Goal: Navigation & Orientation: Find specific page/section

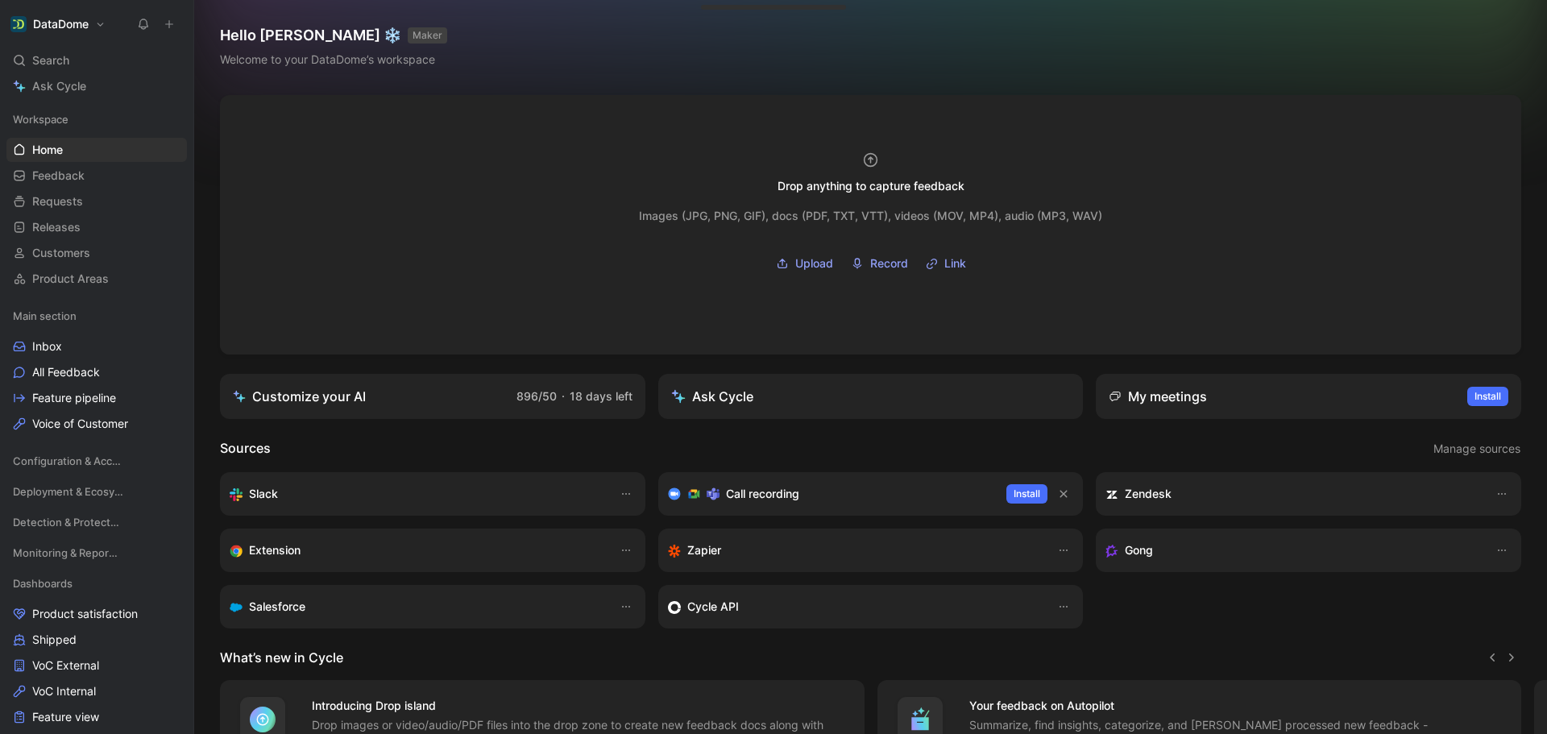
click at [170, 27] on icon at bounding box center [169, 24] width 11 height 11
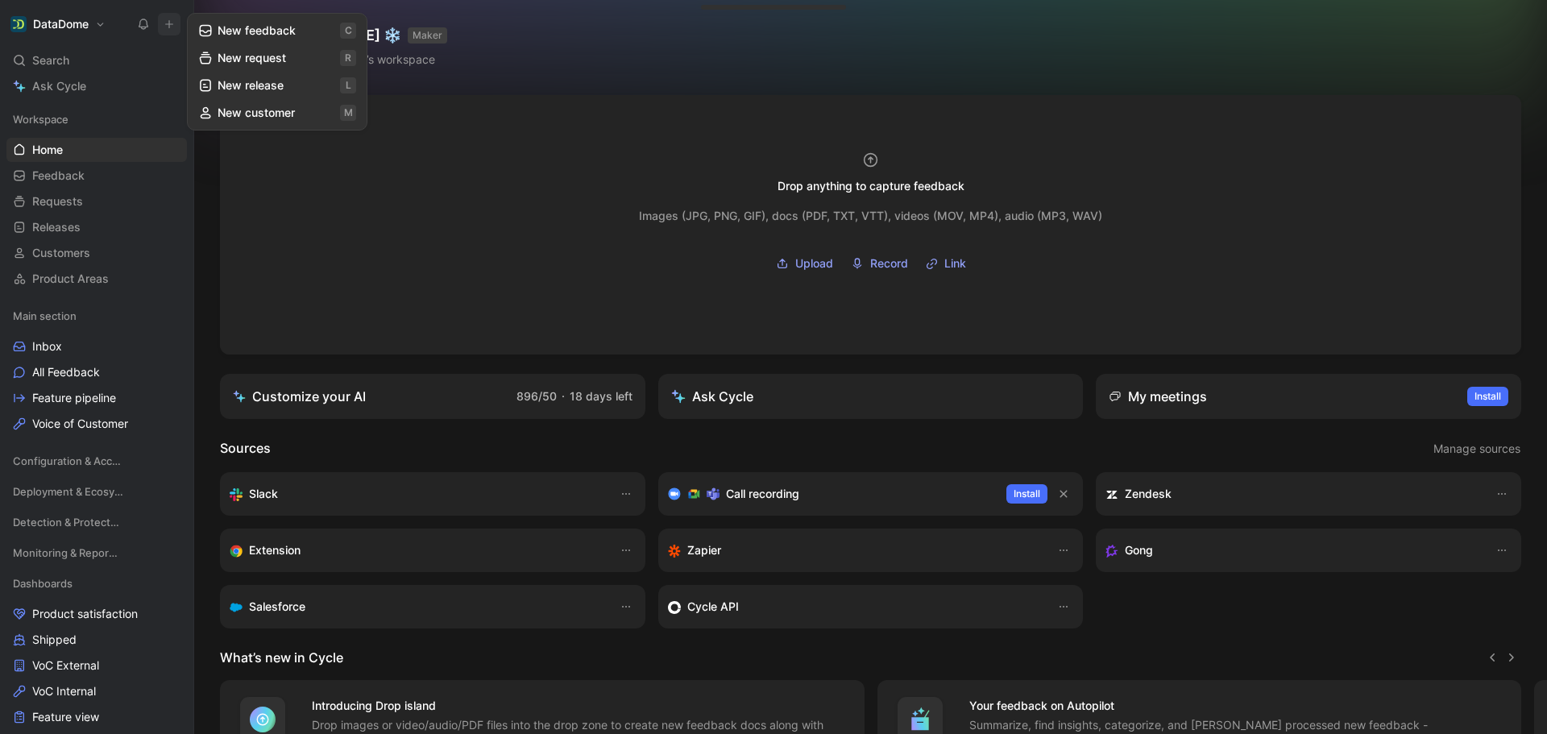
click at [271, 29] on button "New feedback c" at bounding box center [277, 30] width 172 height 27
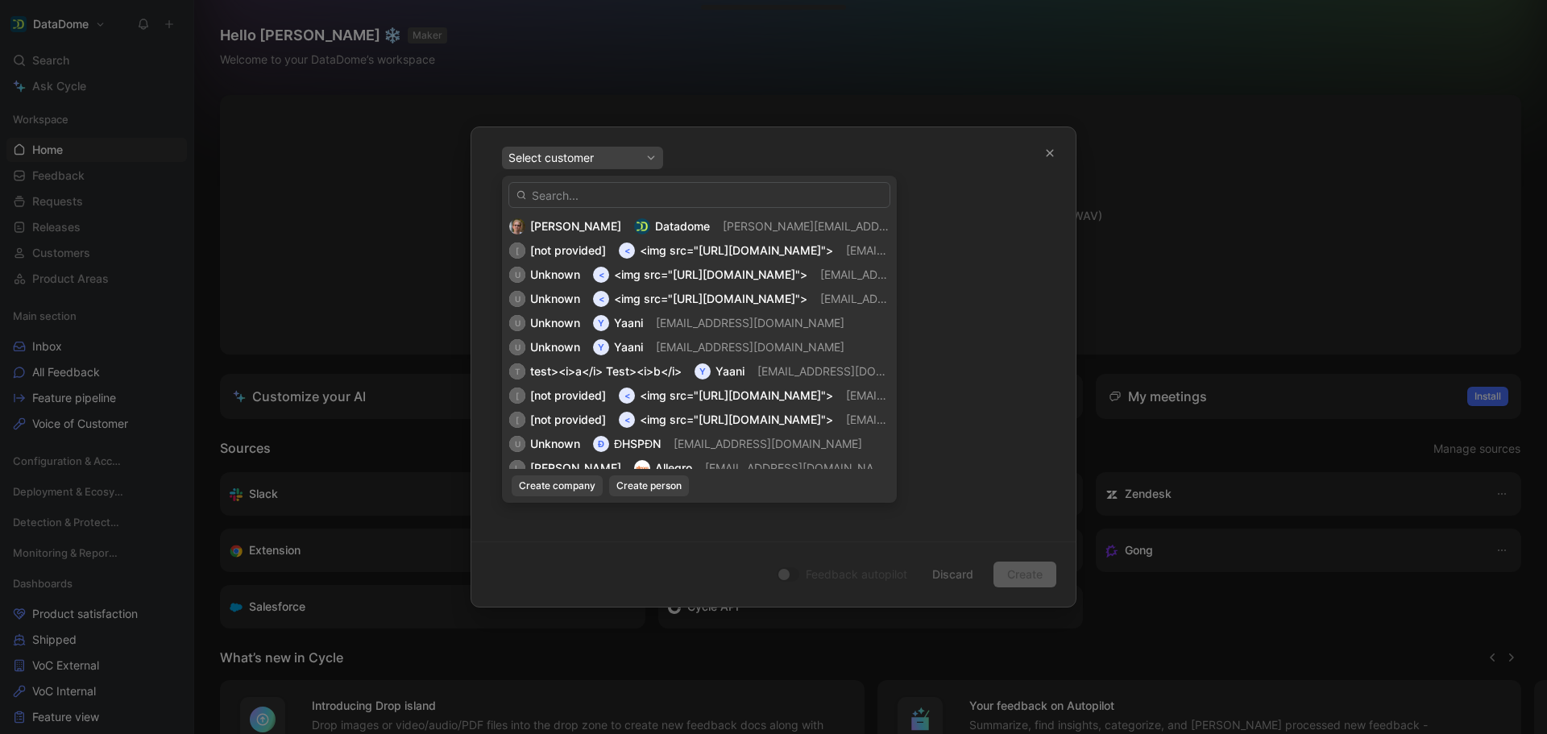
click at [634, 200] on input "text" at bounding box center [699, 195] width 382 height 26
click at [632, 199] on input "text" at bounding box center [699, 195] width 382 height 26
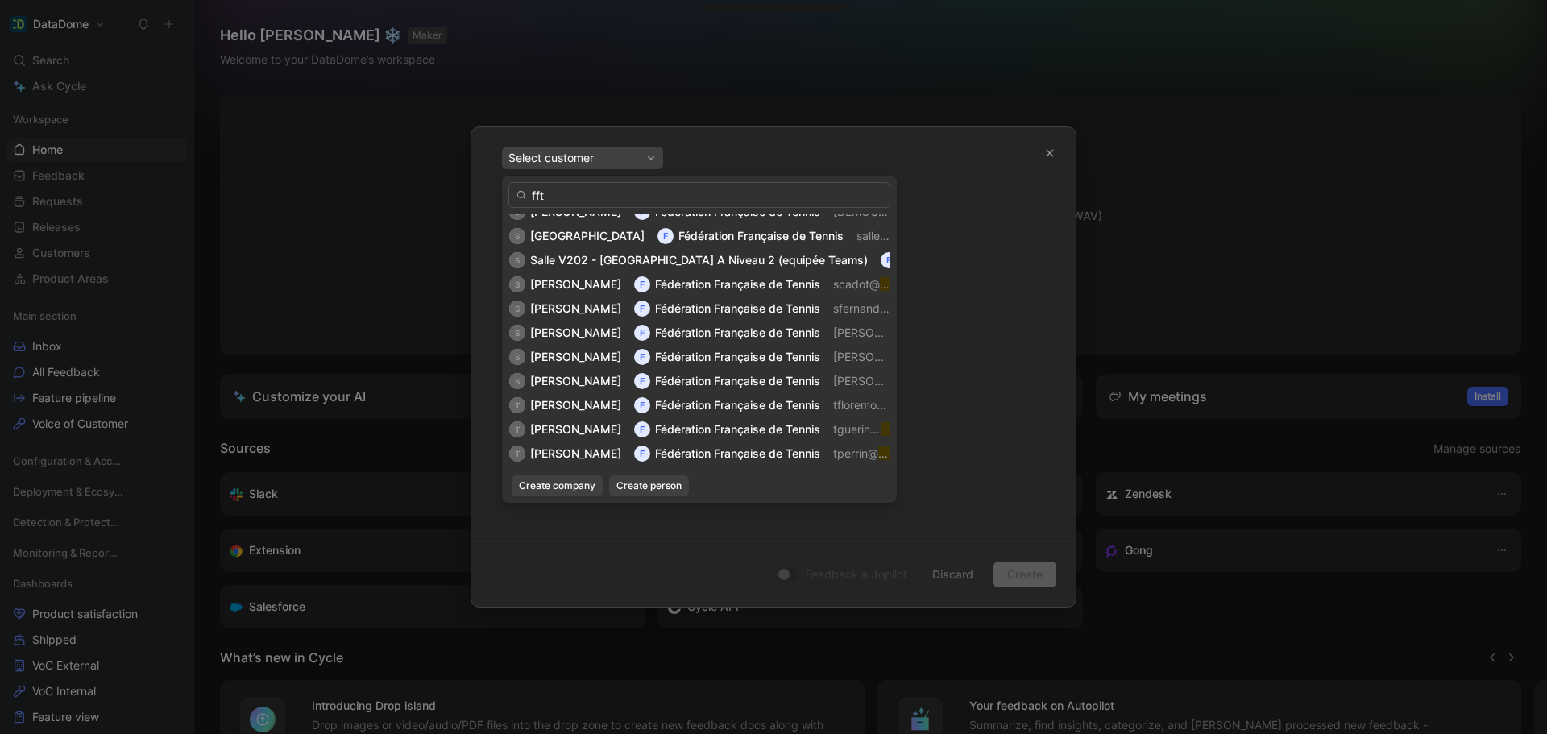
scroll to position [1128, 0]
type input "fft"
click at [580, 379] on span "[PERSON_NAME]" at bounding box center [575, 379] width 91 height 14
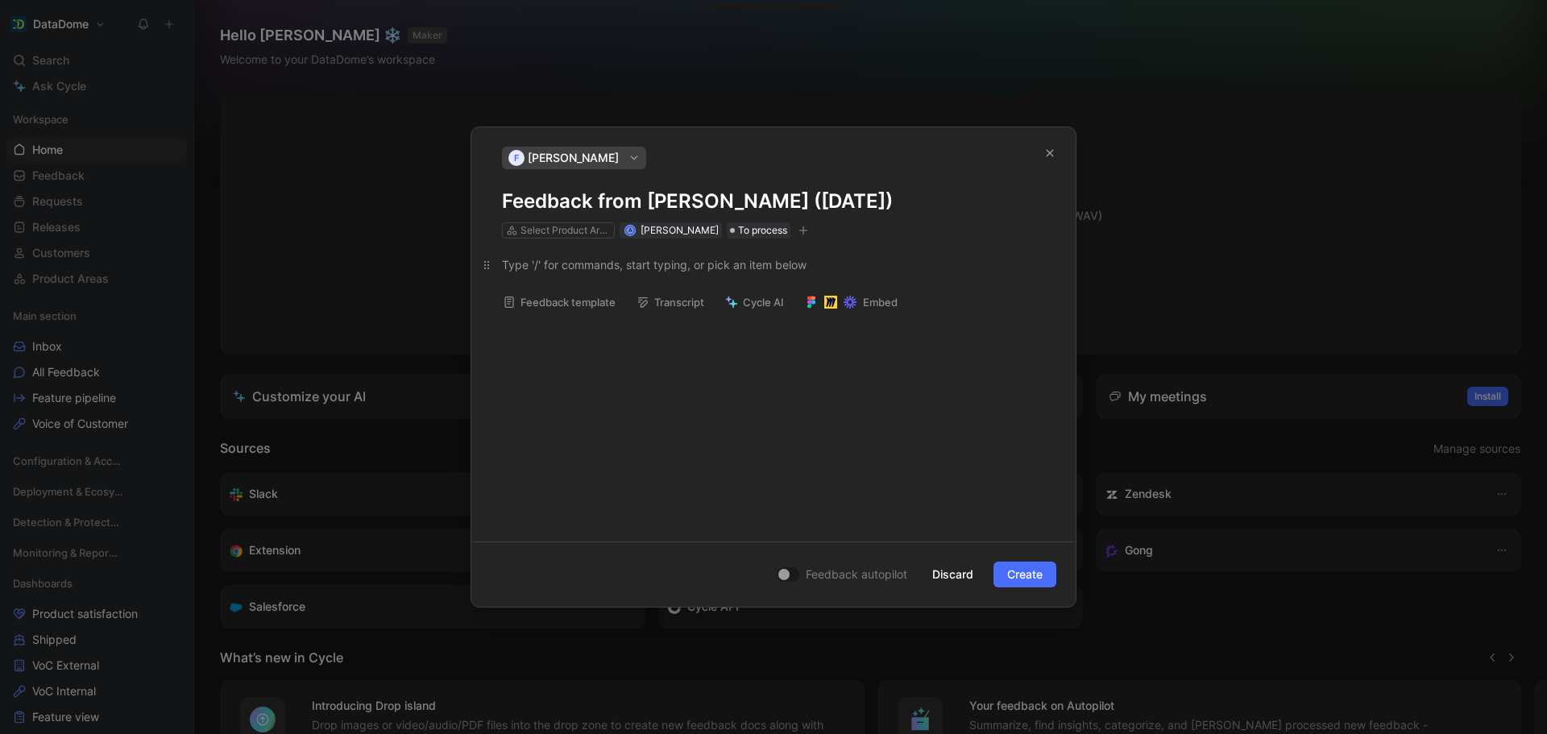
click at [590, 269] on div at bounding box center [773, 264] width 543 height 17
click at [585, 316] on div "Add BirthDay into our Registration Event" at bounding box center [773, 383] width 604 height 290
click at [594, 332] on div "Add BirthDay into our Registration Event" at bounding box center [773, 383] width 604 height 290
click at [632, 271] on div "Add BirthDay into our Registration Event" at bounding box center [773, 264] width 543 height 17
click at [686, 296] on div "Add BirthDay into our Registration Event" at bounding box center [773, 383] width 604 height 290
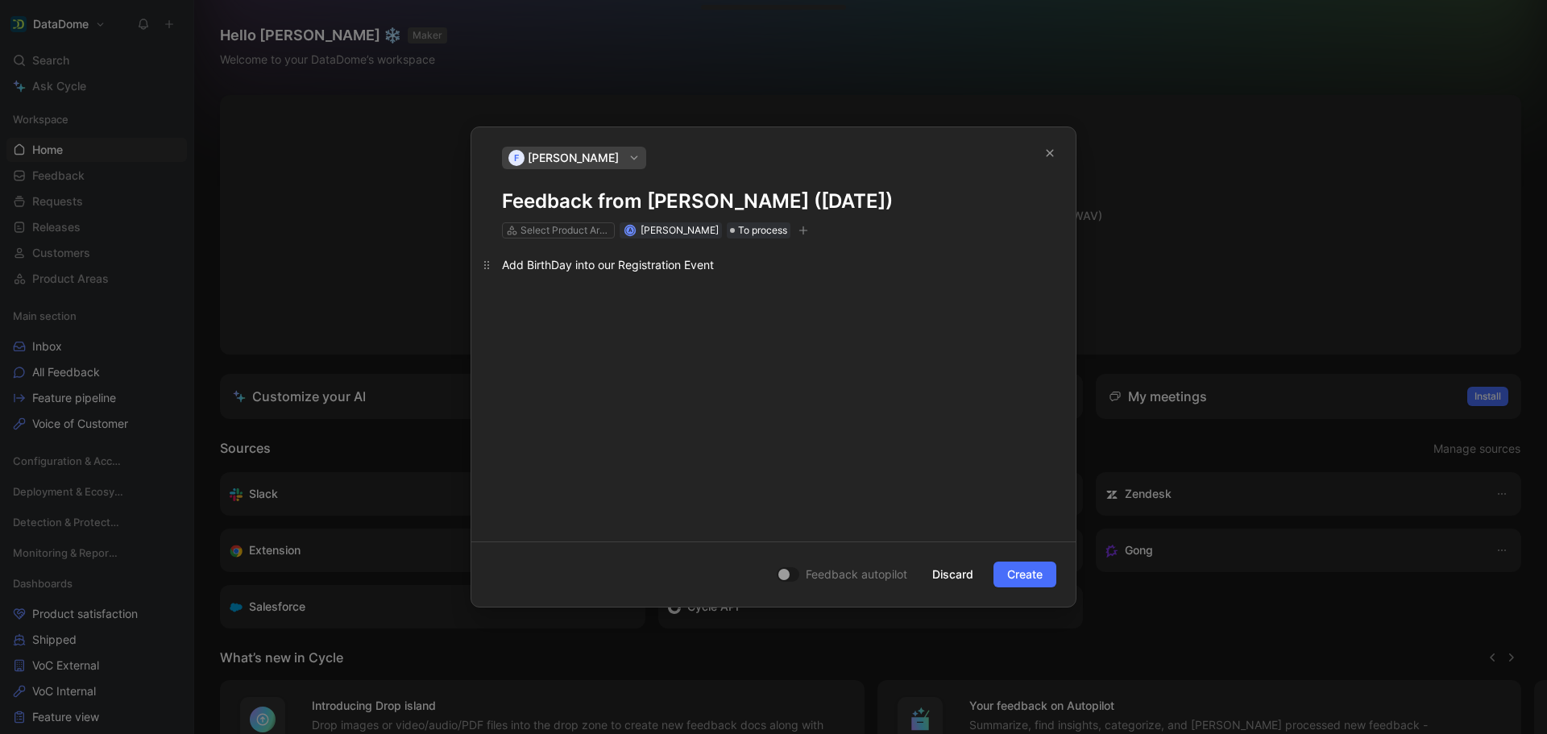
click at [681, 274] on p "Add BirthDay into our Registration Event" at bounding box center [773, 264] width 604 height 27
click at [746, 268] on div "Add BirthDay into our Registration Event" at bounding box center [773, 264] width 543 height 17
click at [733, 308] on div "Add BirthDay into our Registration Event" at bounding box center [773, 383] width 604 height 290
click at [726, 325] on div "Add BirthDay into our Registration Event" at bounding box center [773, 383] width 604 height 290
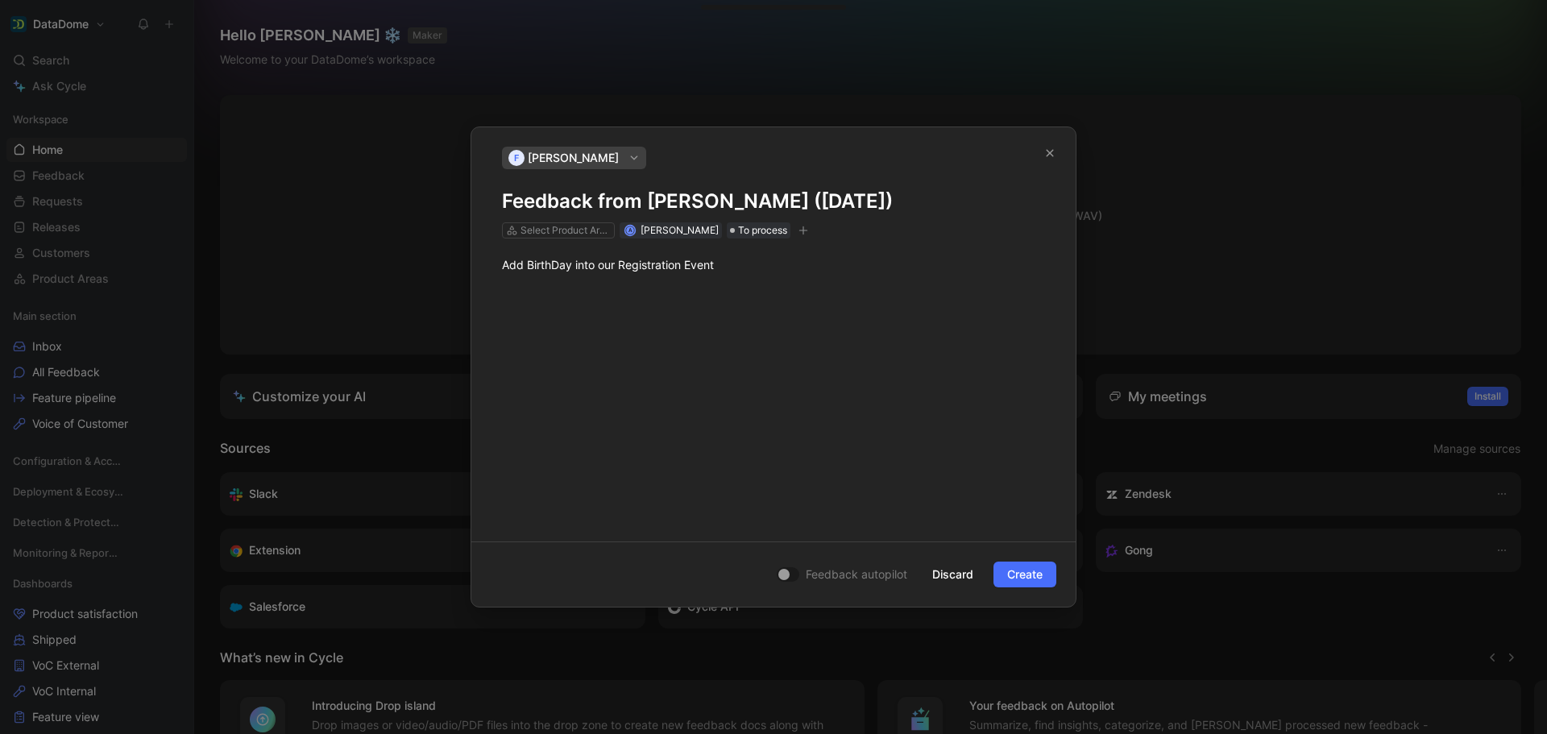
click at [726, 325] on div "Add BirthDay into our Registration Event" at bounding box center [773, 383] width 604 height 290
click at [731, 271] on div "Add BirthDay into our Registration Event" at bounding box center [773, 264] width 543 height 17
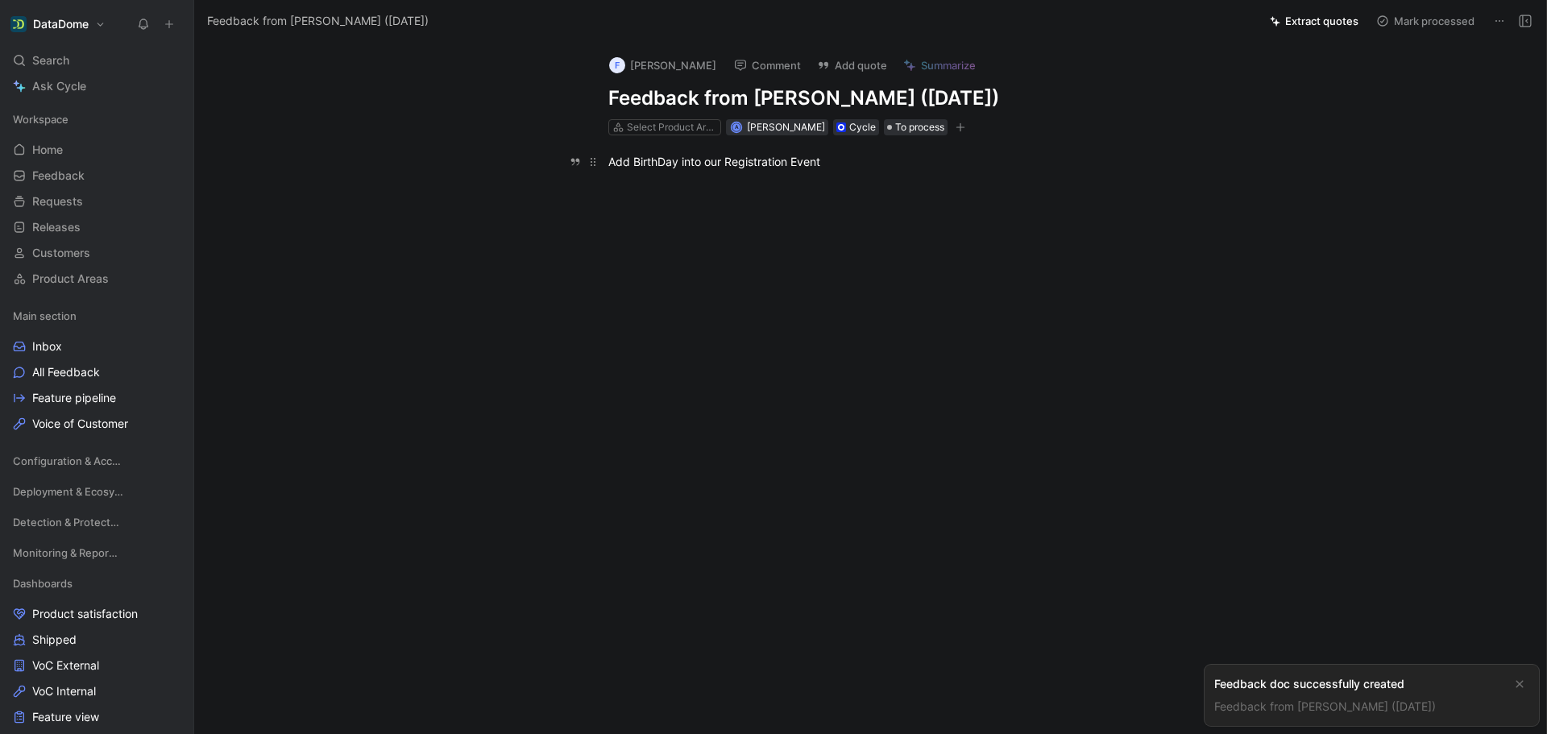
click at [846, 160] on div "Add BirthDay into our Registration Event" at bounding box center [886, 161] width 557 height 17
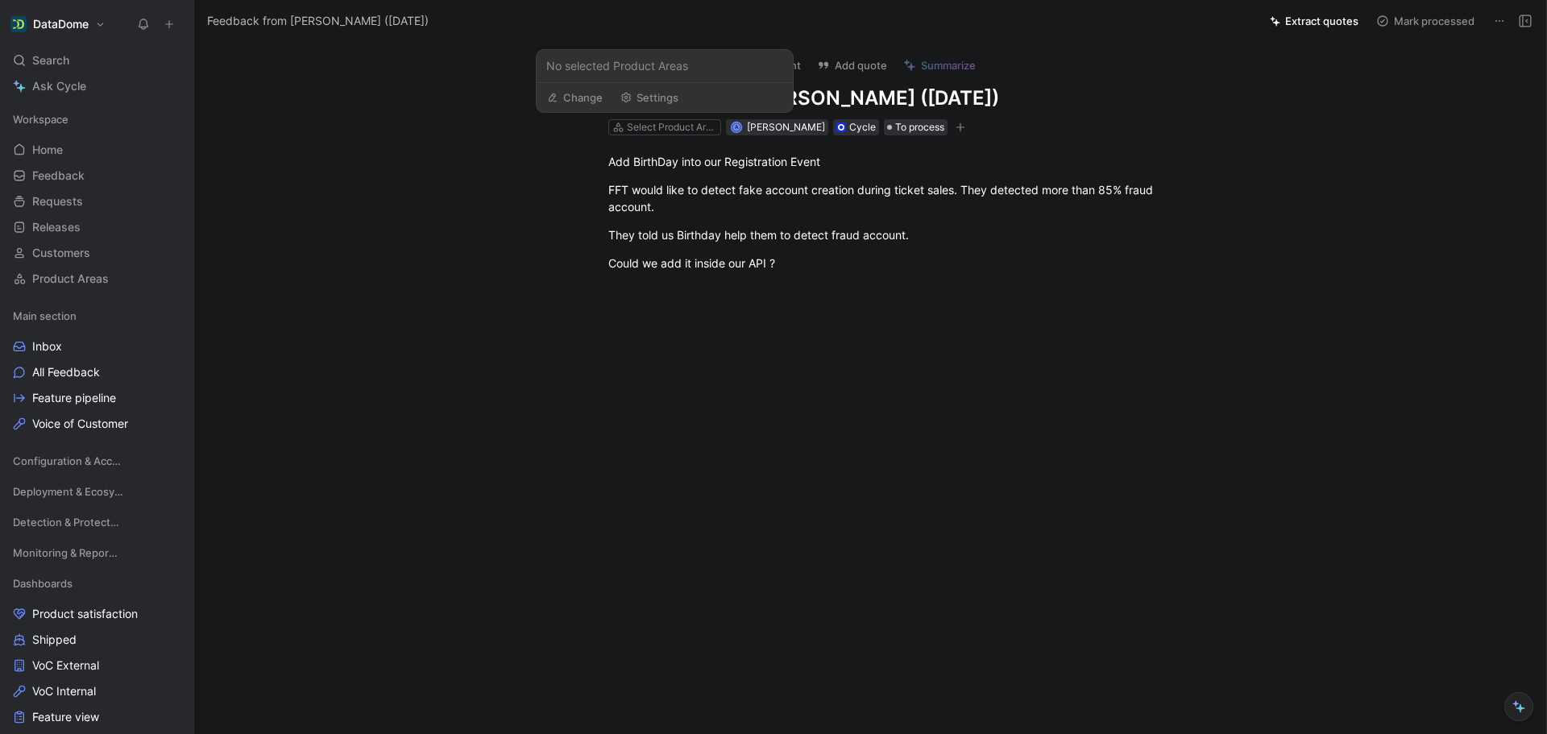
click at [960, 382] on div at bounding box center [887, 427] width 1318 height 220
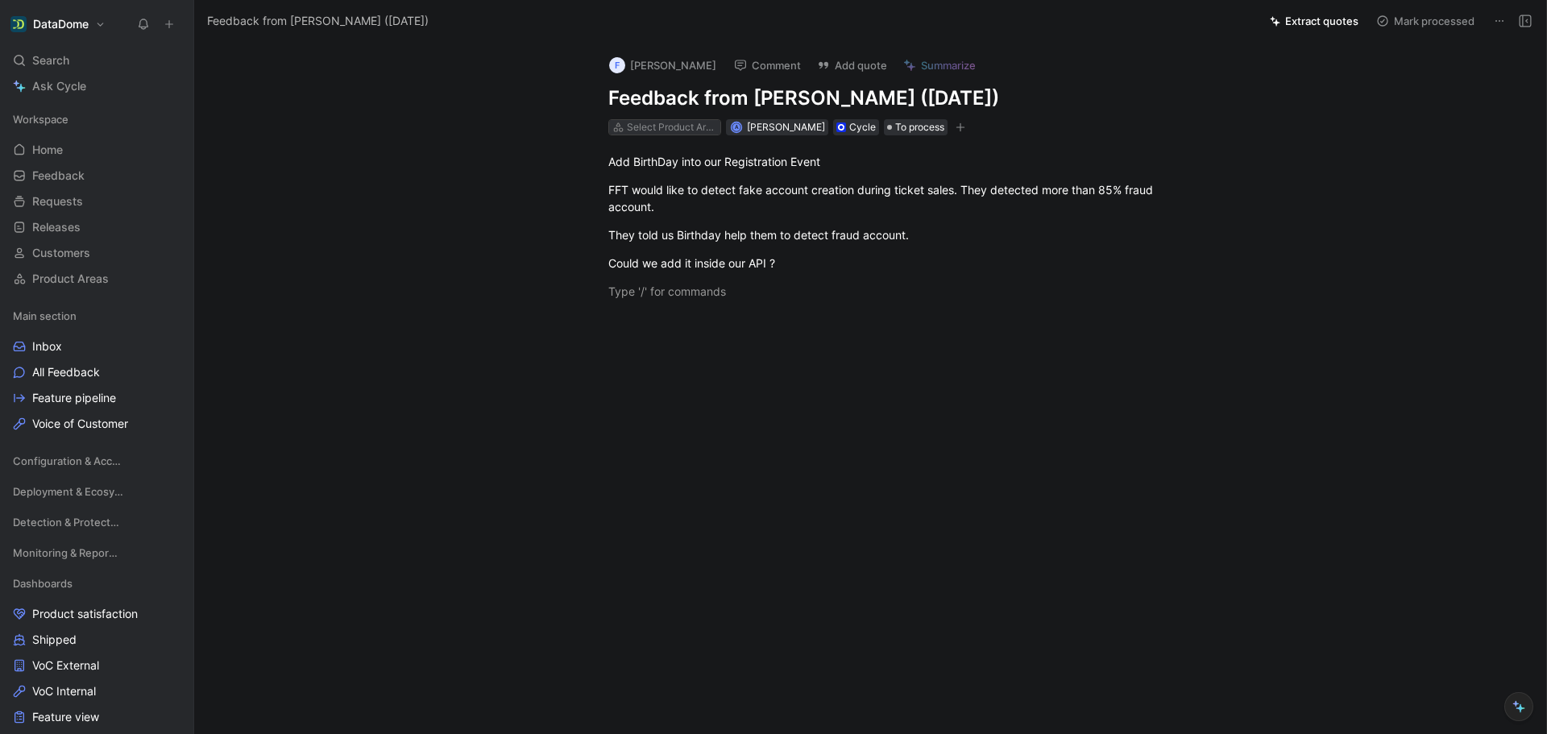
click at [694, 125] on div "Select Product Areas" at bounding box center [672, 127] width 90 height 16
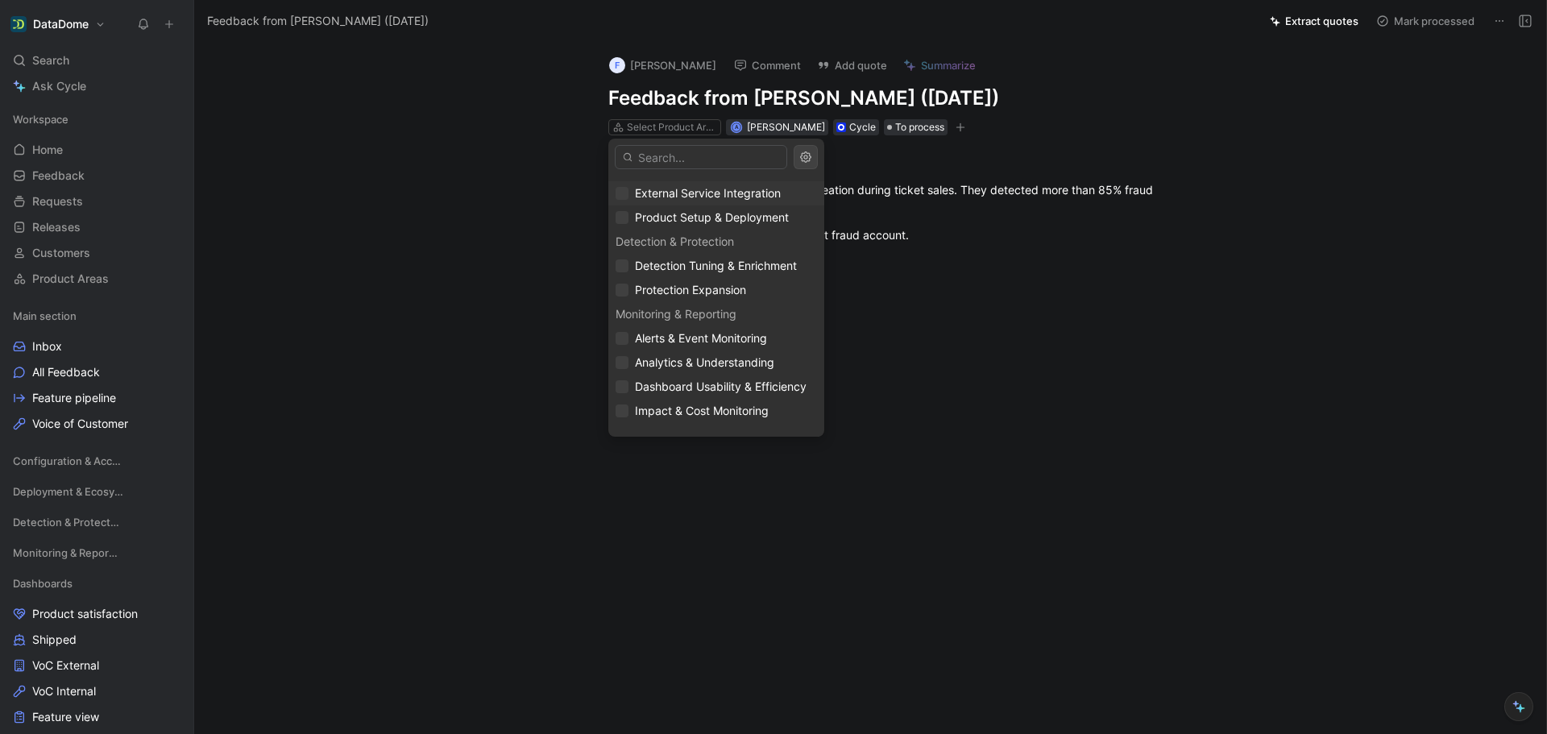
scroll to position [180, 0]
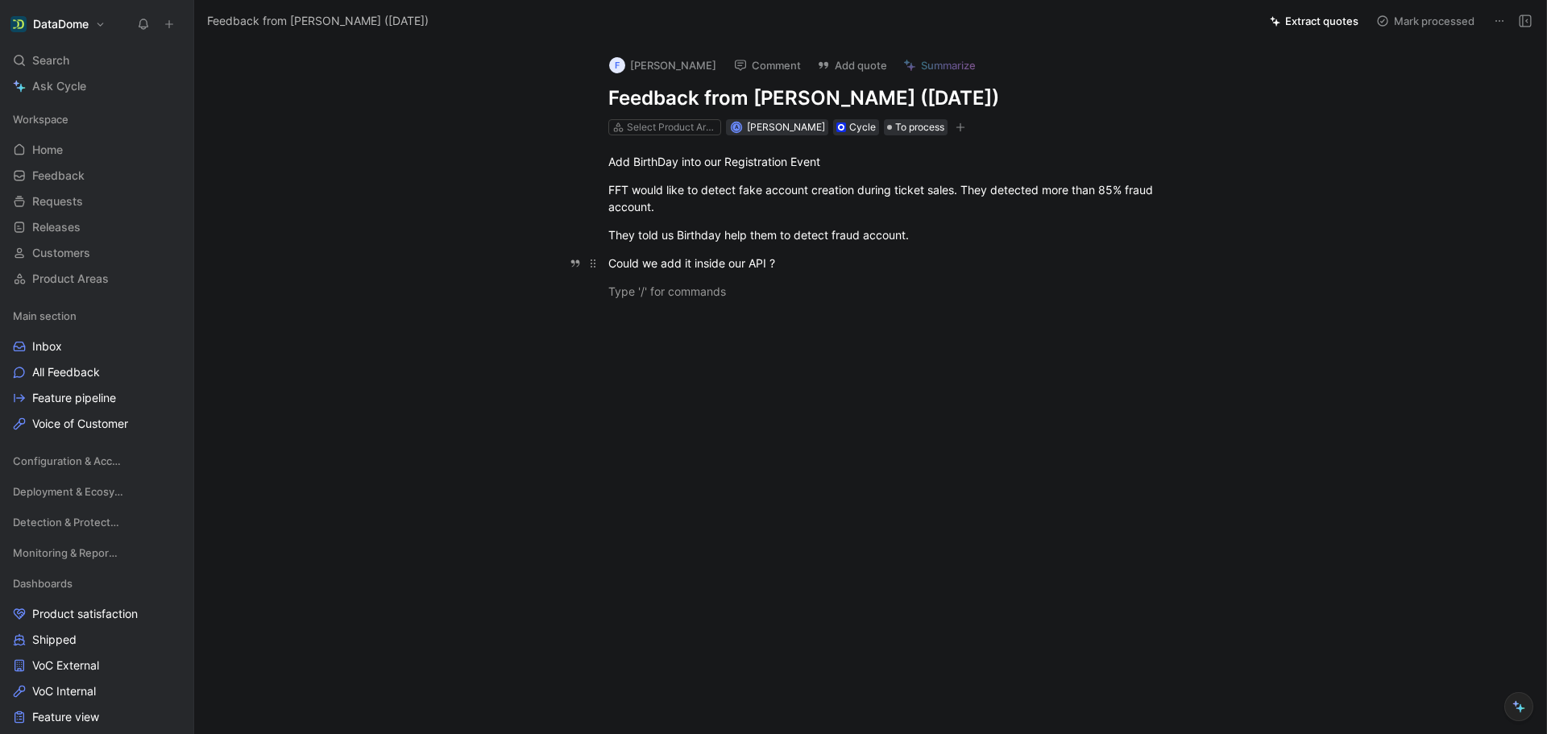
click at [862, 256] on div "Could we add it inside our API ?" at bounding box center [886, 263] width 557 height 17
click at [366, 306] on div "Add BirthDay into our Registration Event FFT would like to detect fake account …" at bounding box center [887, 226] width 1318 height 182
click at [81, 378] on span "All Feedback" at bounding box center [66, 372] width 68 height 16
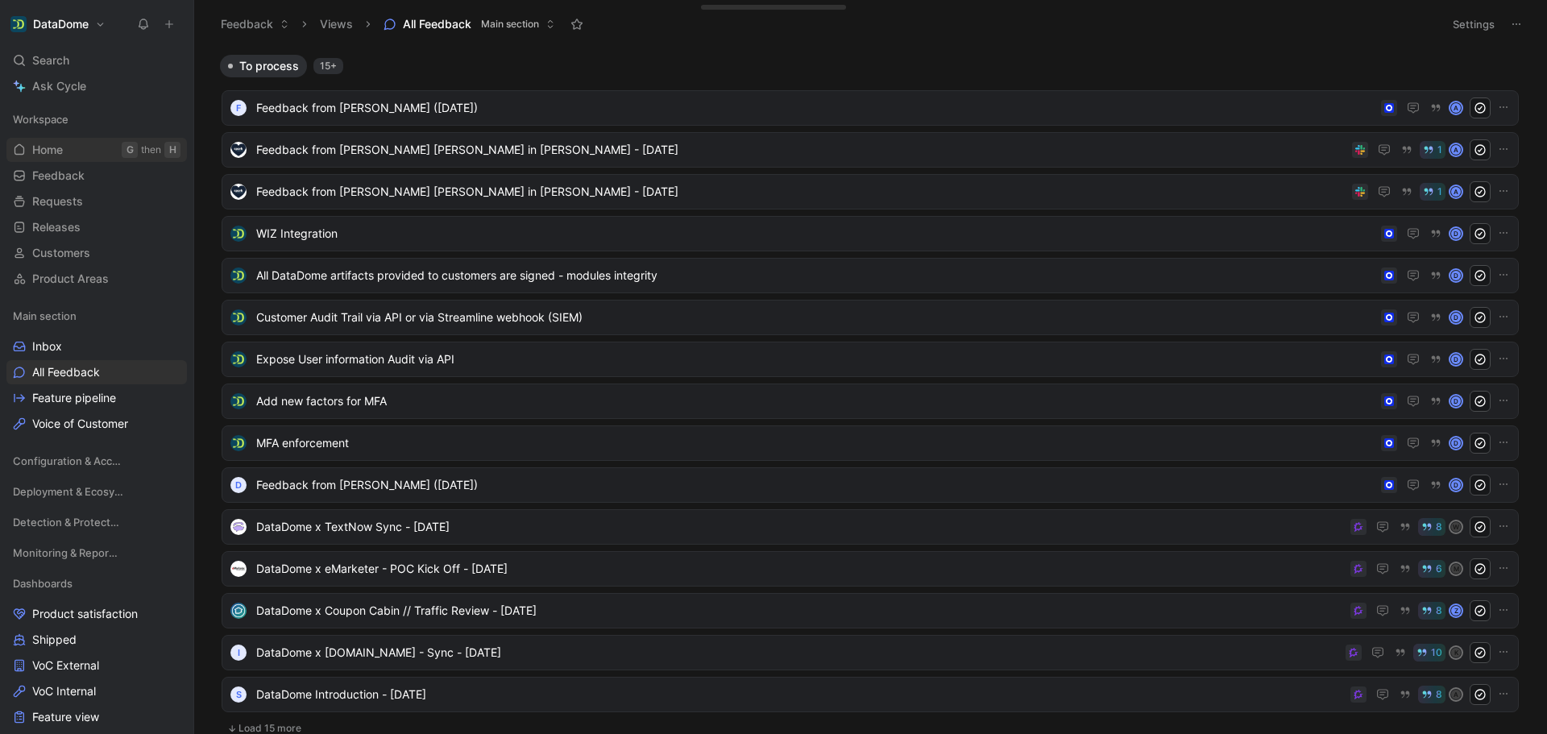
click at [52, 150] on span "Home" at bounding box center [47, 150] width 31 height 16
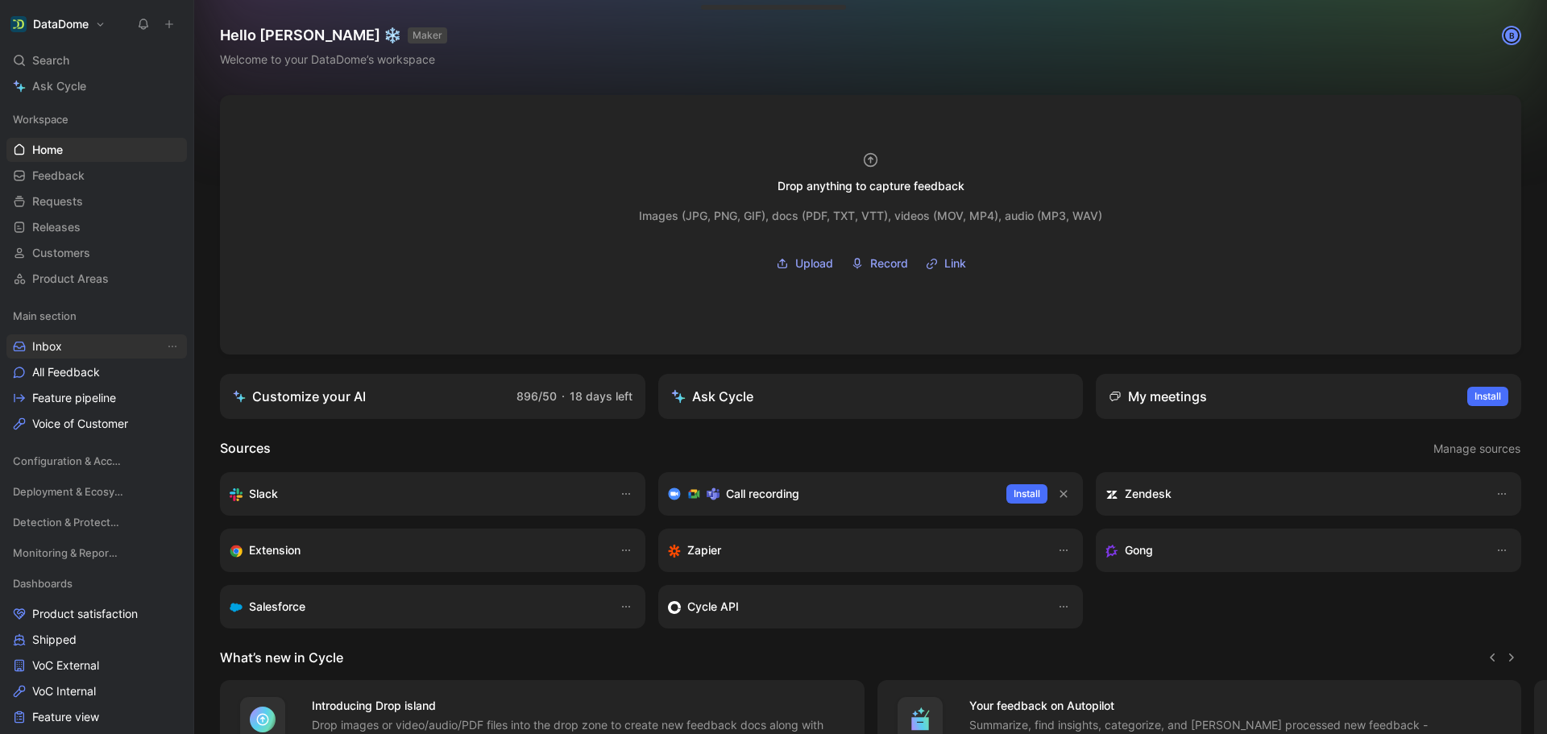
click at [81, 348] on link "Inbox" at bounding box center [96, 346] width 180 height 24
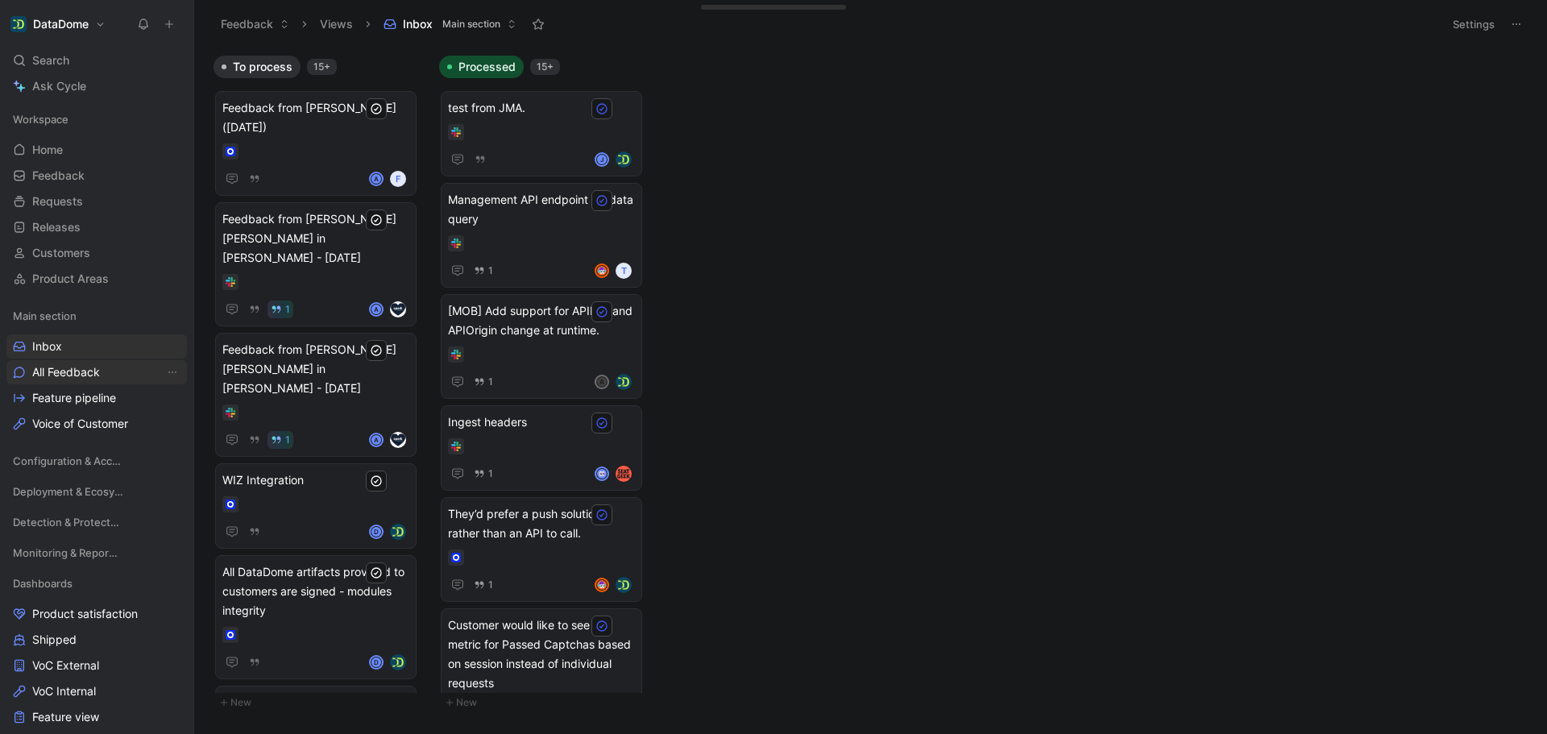
click at [79, 371] on span "All Feedback" at bounding box center [66, 372] width 68 height 16
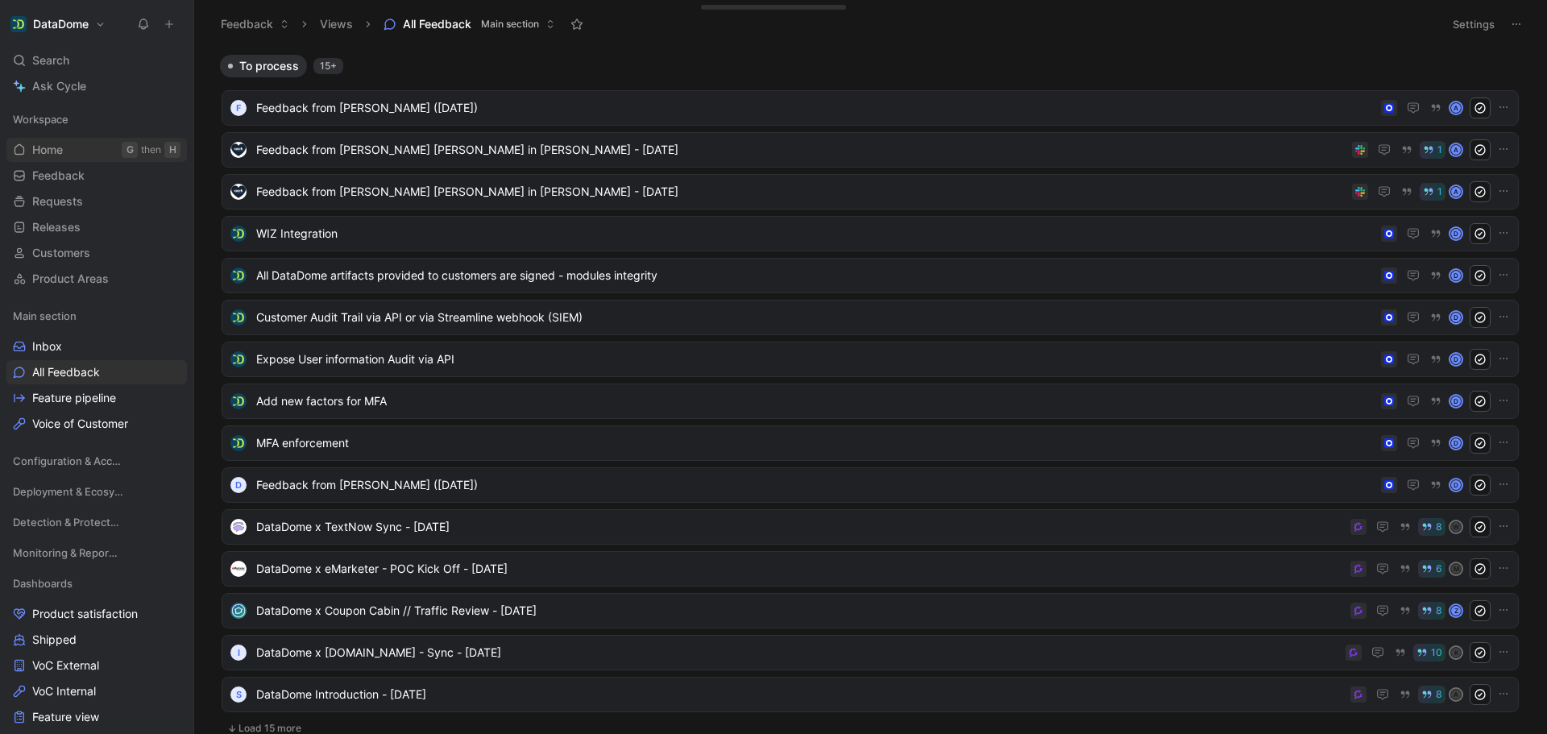
click at [63, 150] on span "Home" at bounding box center [47, 150] width 31 height 16
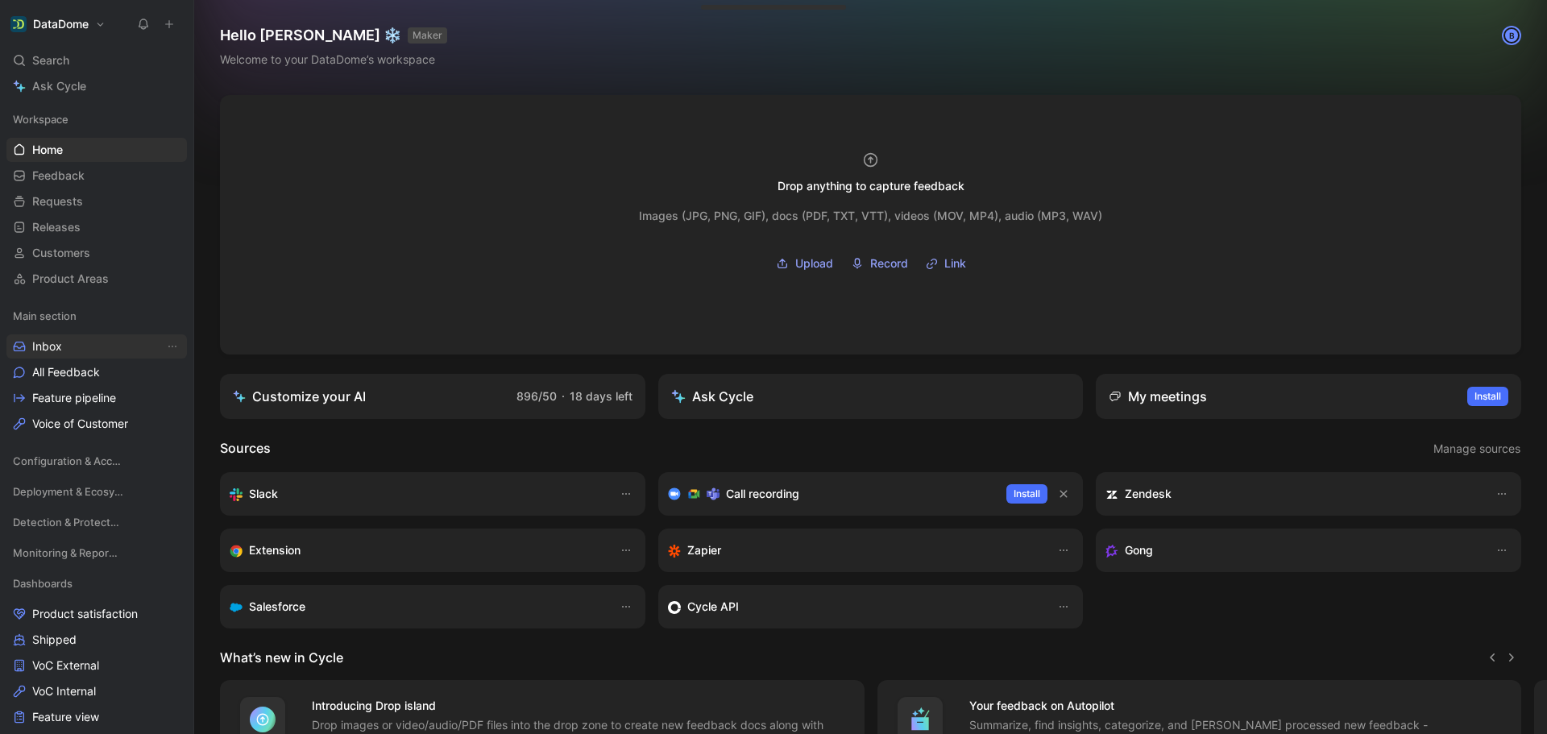
click at [73, 356] on link "Inbox" at bounding box center [96, 346] width 180 height 24
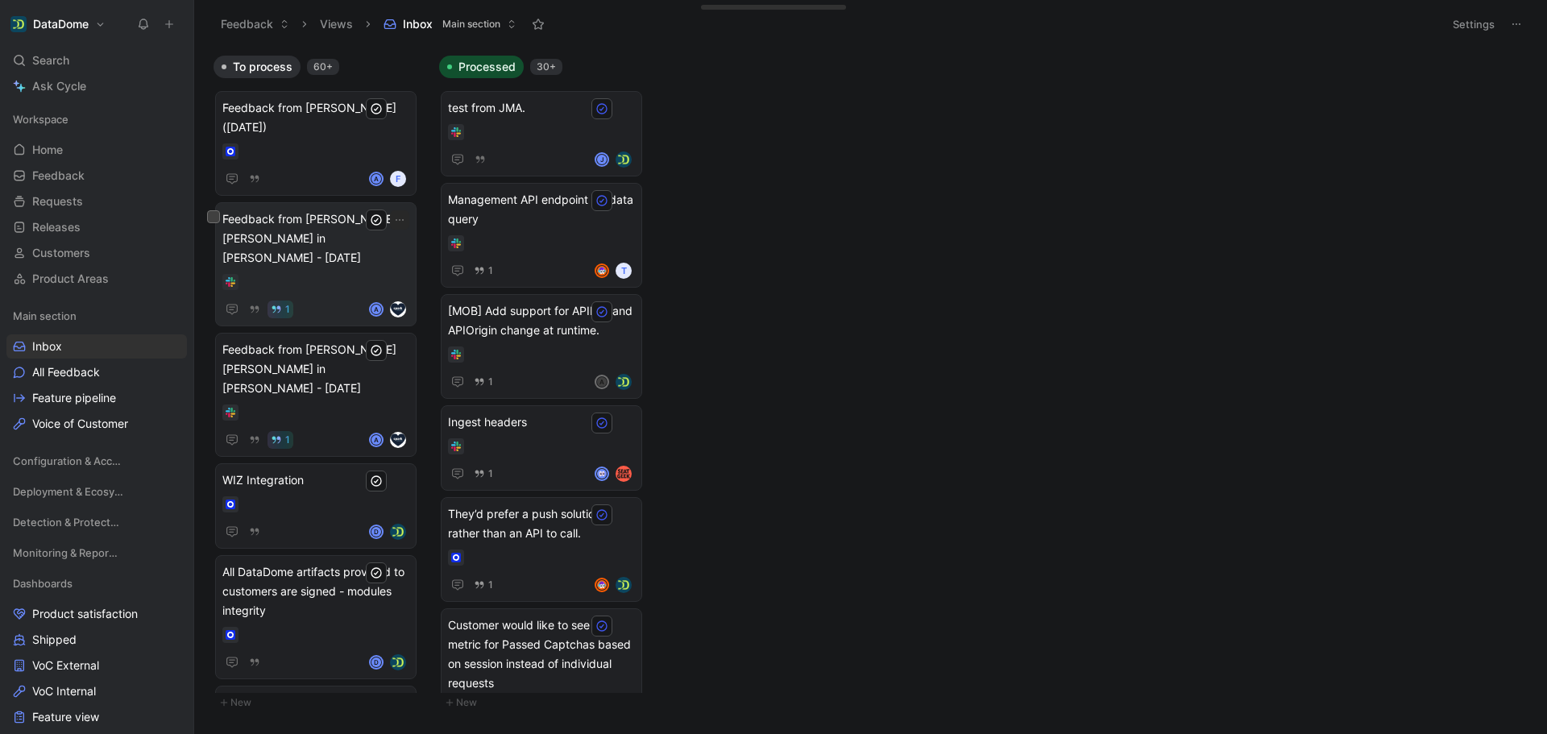
click at [322, 276] on div "Feedback from [PERSON_NAME] [PERSON_NAME] in [PERSON_NAME] - [DATE] 1 A" at bounding box center [315, 264] width 187 height 110
click at [323, 158] on div at bounding box center [315, 151] width 187 height 16
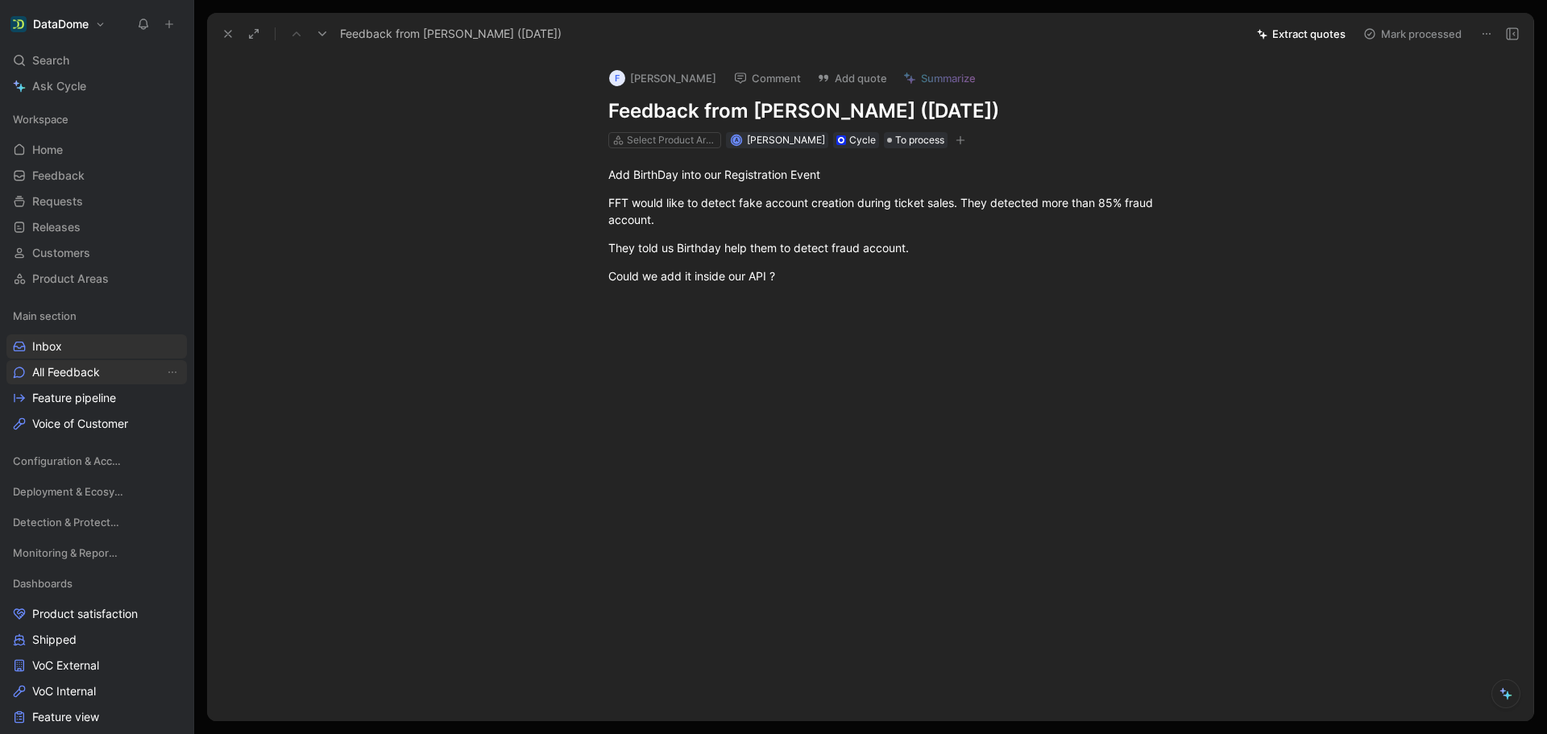
click at [79, 368] on span "All Feedback" at bounding box center [66, 372] width 68 height 16
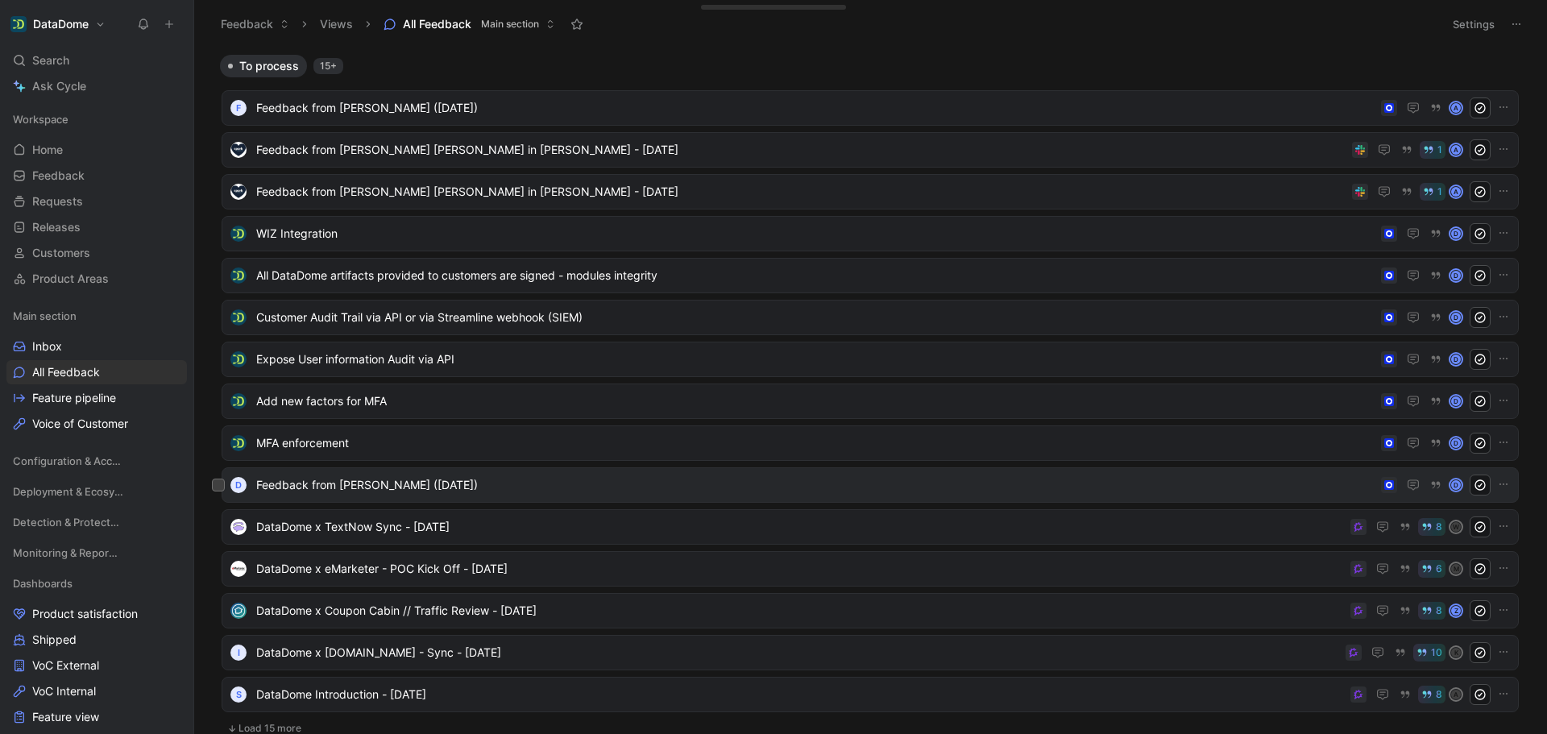
click at [350, 484] on span "Feedback from [PERSON_NAME] ([DATE])" at bounding box center [815, 484] width 1118 height 19
click at [81, 54] on div "Search Ctrl K" at bounding box center [96, 60] width 180 height 24
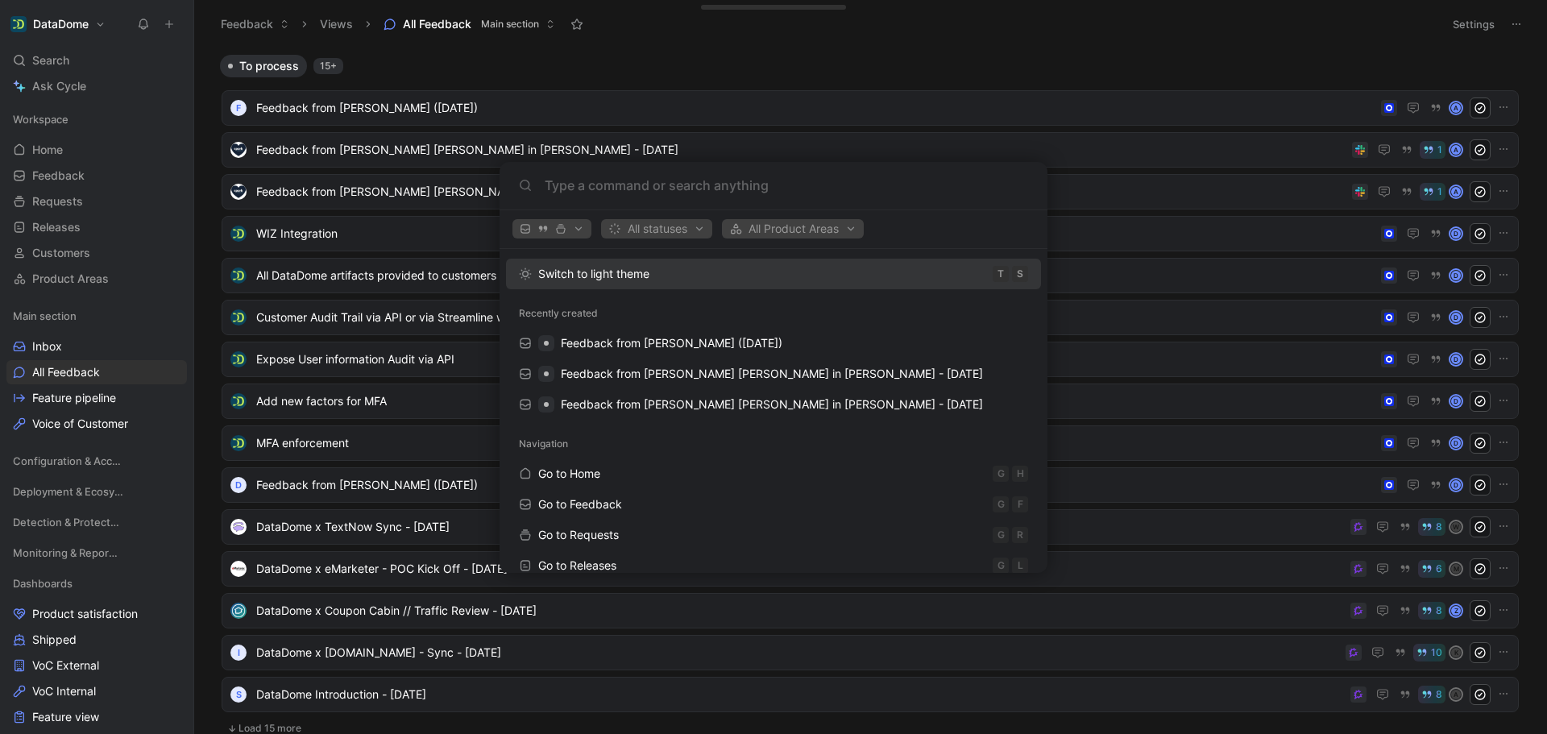
click at [66, 60] on body "DataDome Search Ctrl K Ask Cycle Workspace Home G then H Feedback G then F Requ…" at bounding box center [773, 367] width 1547 height 734
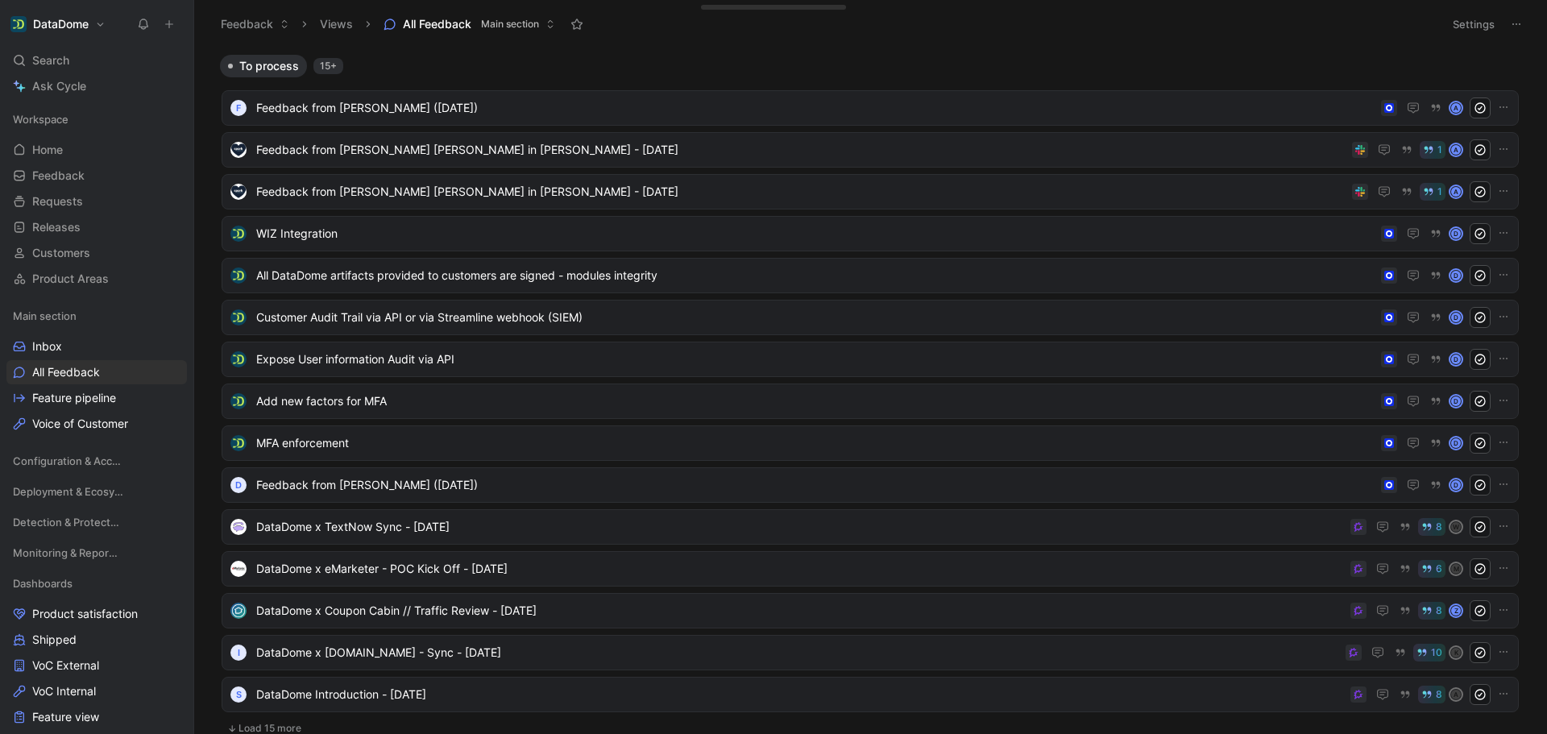
click at [66, 60] on span "Search" at bounding box center [50, 60] width 37 height 19
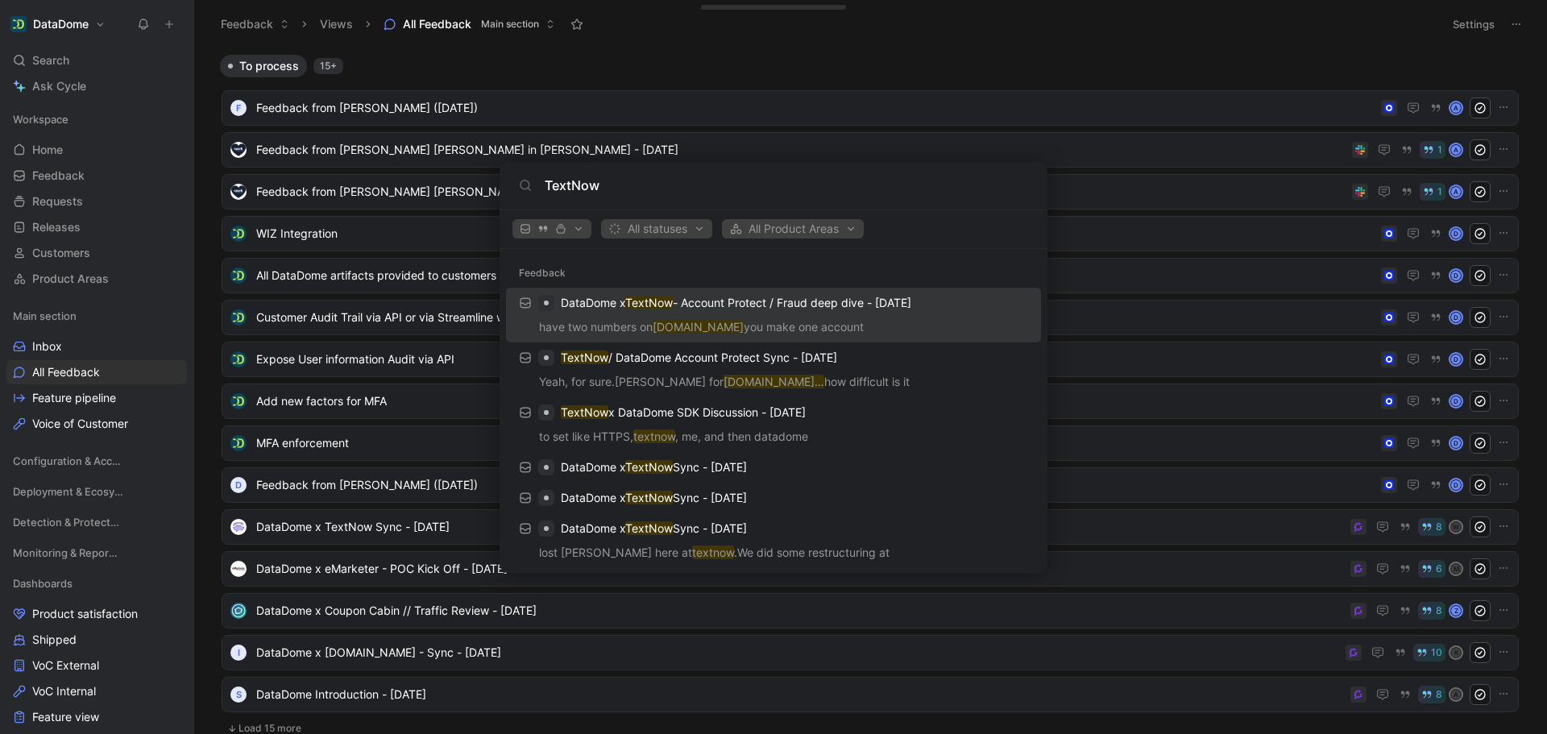
type input "TextNow"
click at [756, 317] on p "have two numbers on [DOMAIN_NAME] you make one account" at bounding box center [773, 329] width 525 height 24
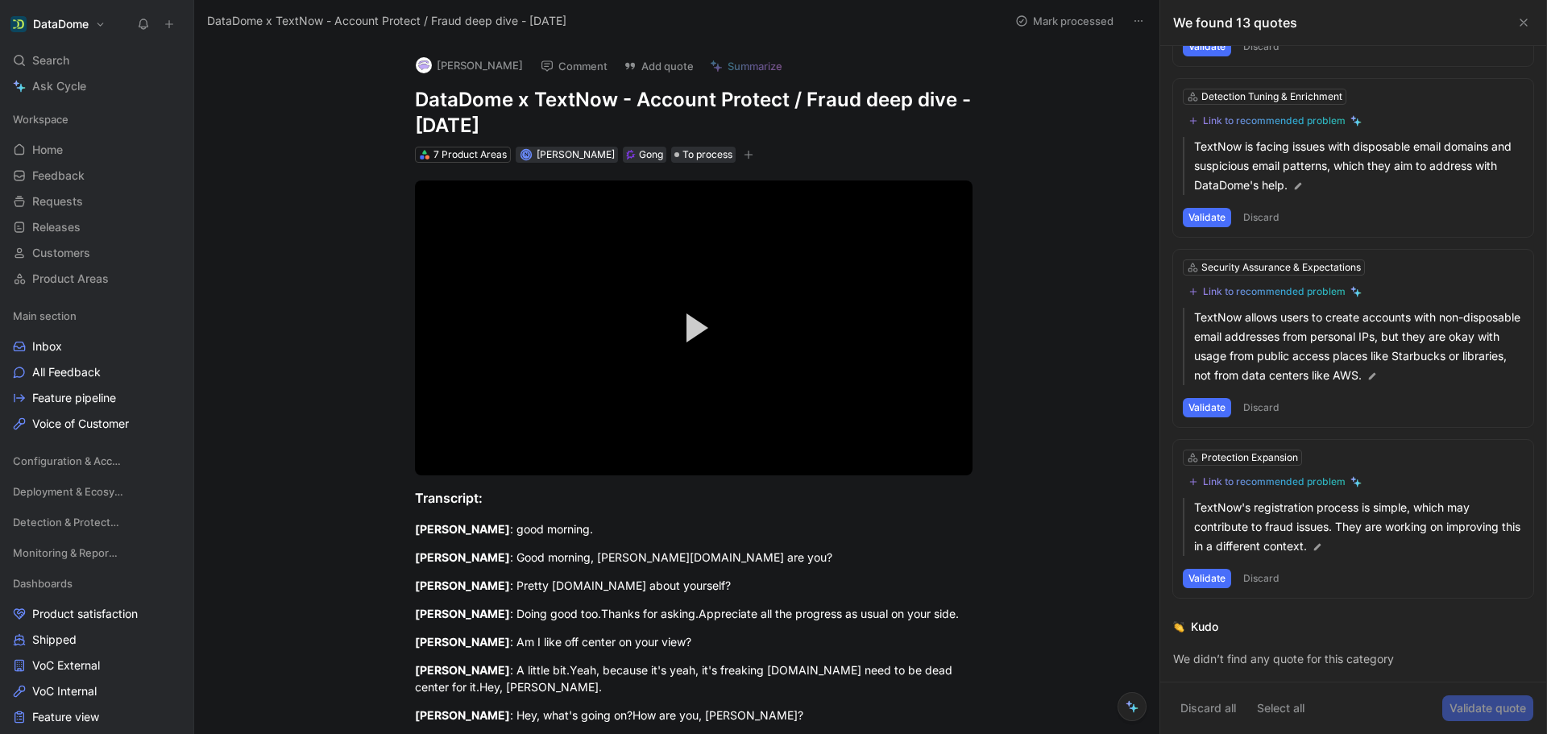
scroll to position [1751, 0]
drag, startPoint x: 56, startPoint y: 227, endPoint x: 56, endPoint y: 204, distance: 23.4
click at [56, 227] on span "Releases" at bounding box center [56, 227] width 48 height 16
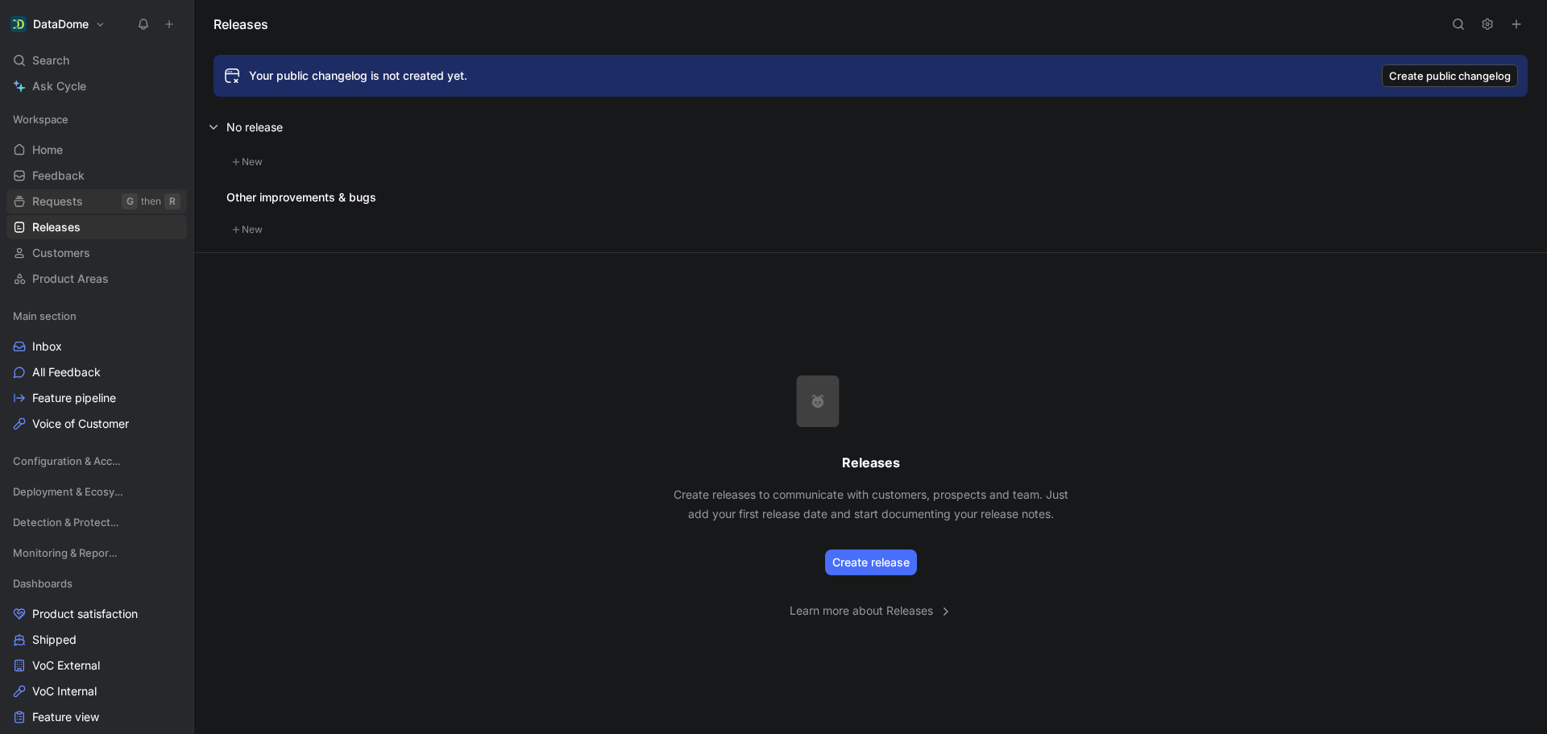
click at [56, 202] on span "Requests" at bounding box center [57, 201] width 51 height 16
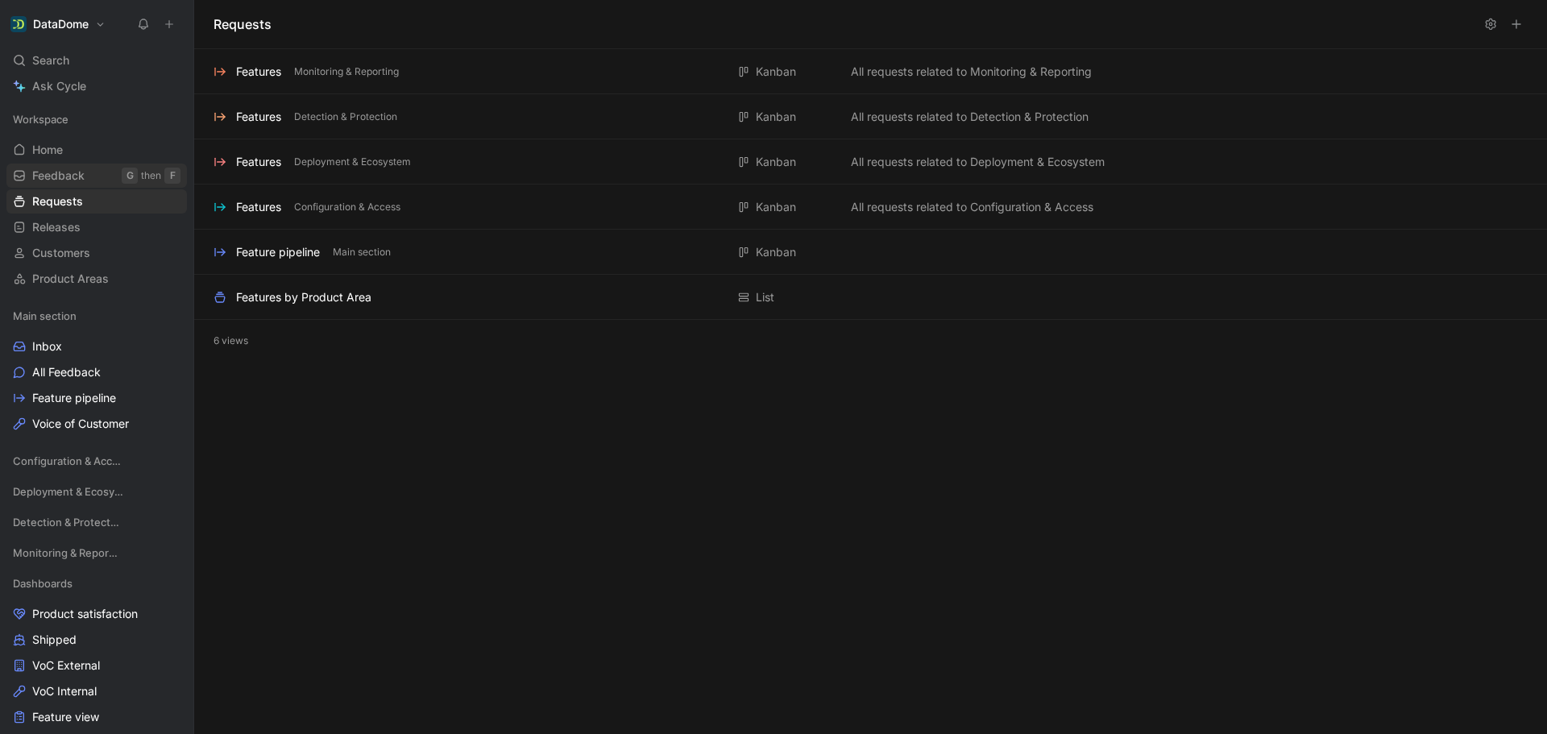
click at [61, 181] on span "Feedback" at bounding box center [58, 176] width 52 height 16
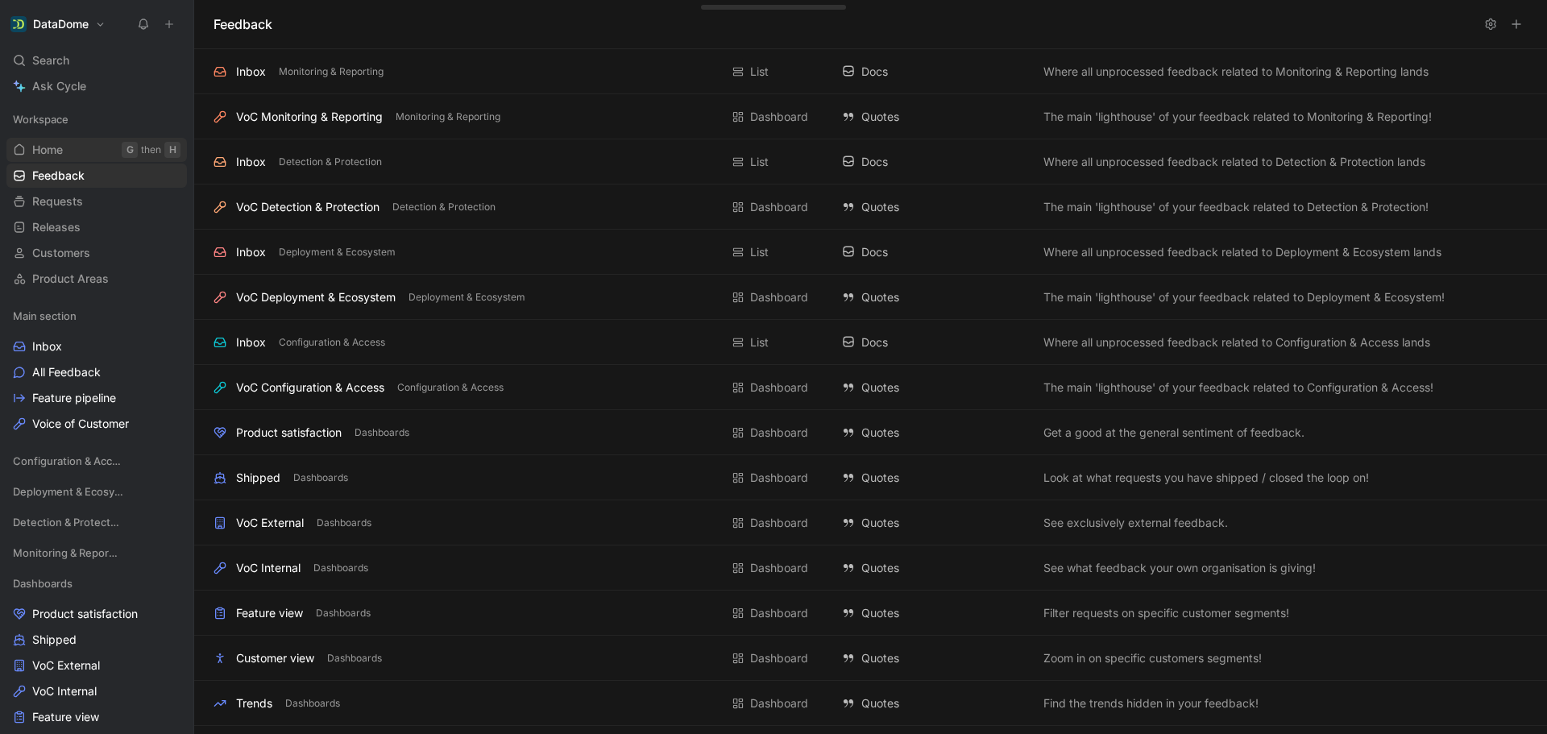
click at [61, 152] on span "Home" at bounding box center [47, 150] width 31 height 16
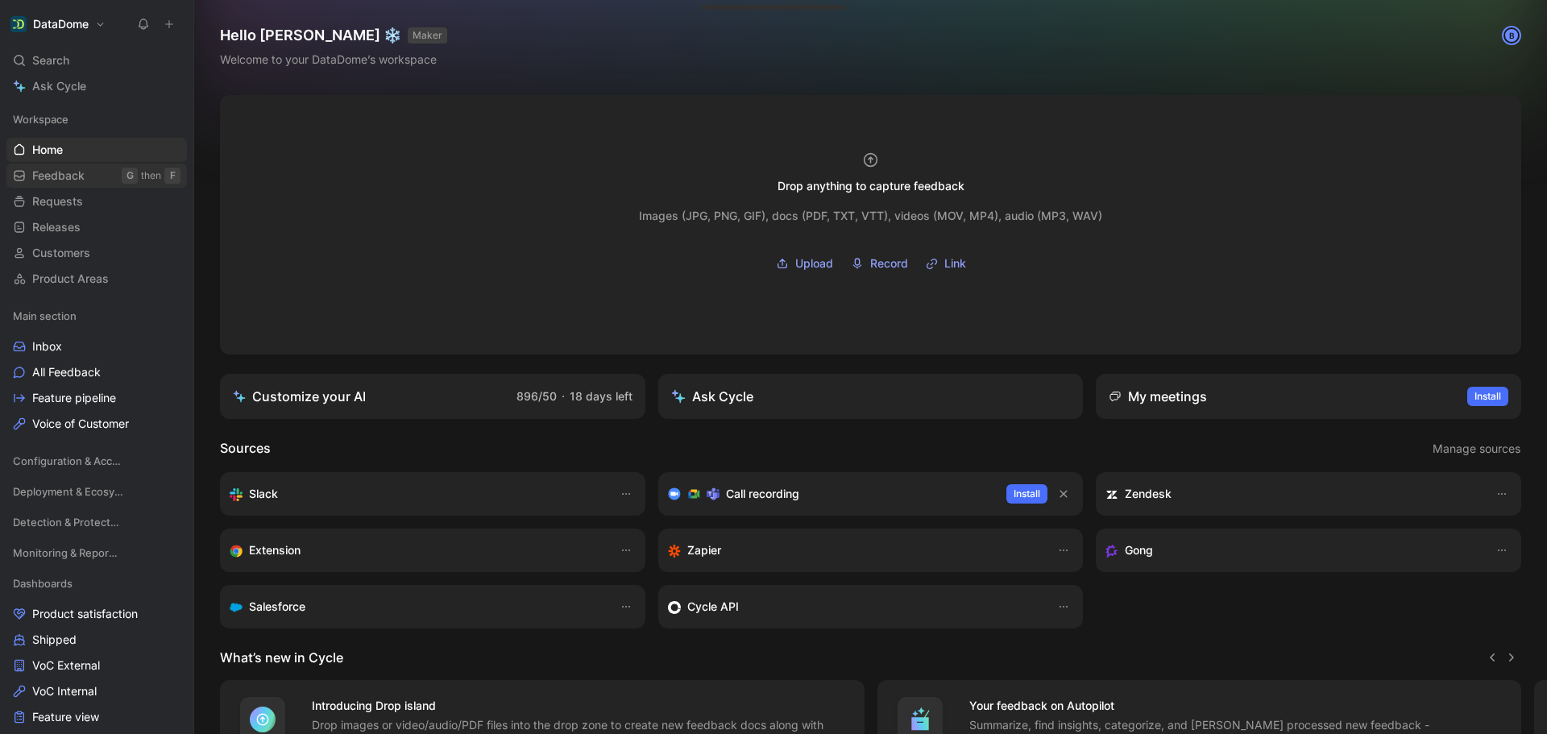
click at [63, 176] on span "Feedback" at bounding box center [58, 176] width 52 height 16
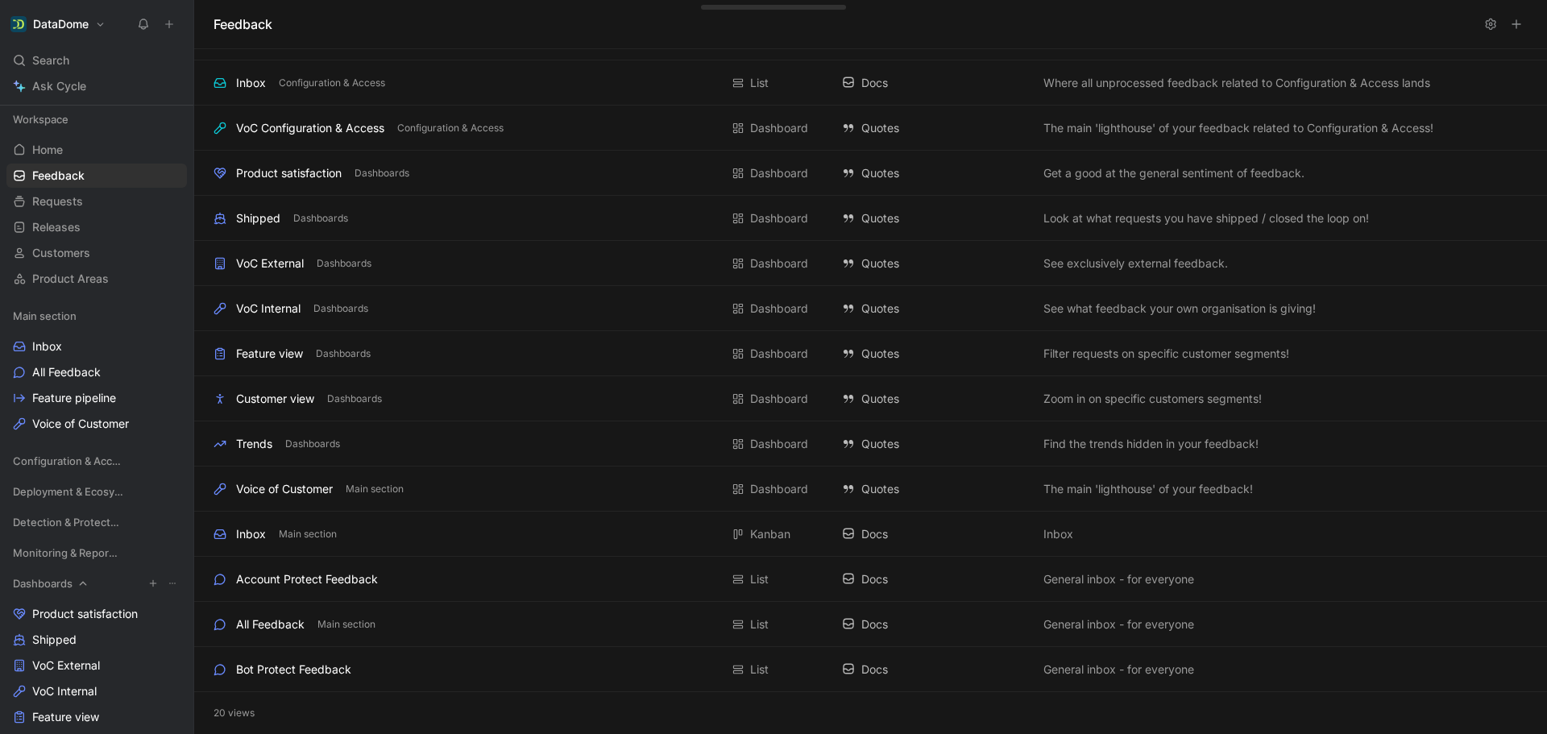
scroll to position [242, 0]
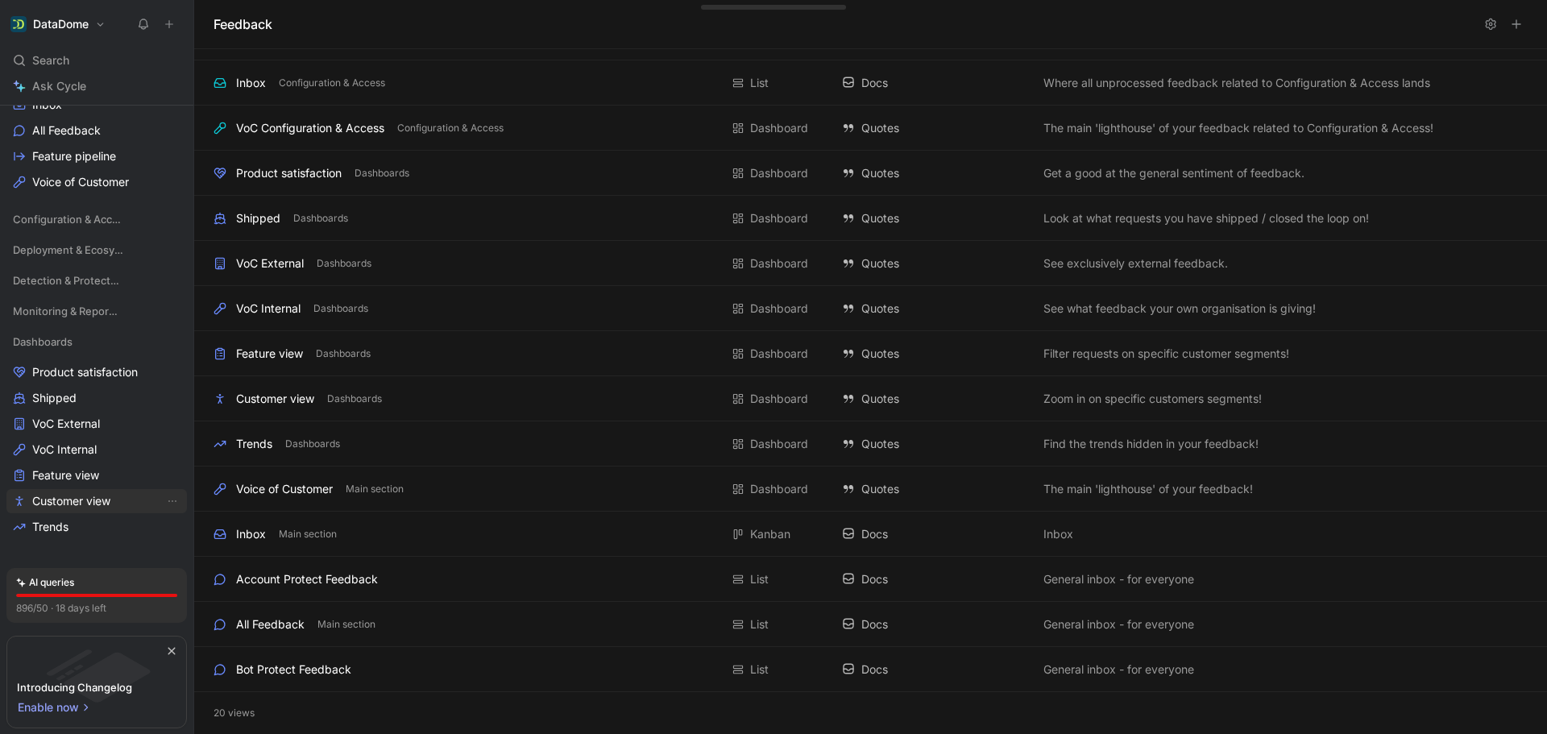
click at [73, 499] on span "Customer view" at bounding box center [71, 501] width 78 height 16
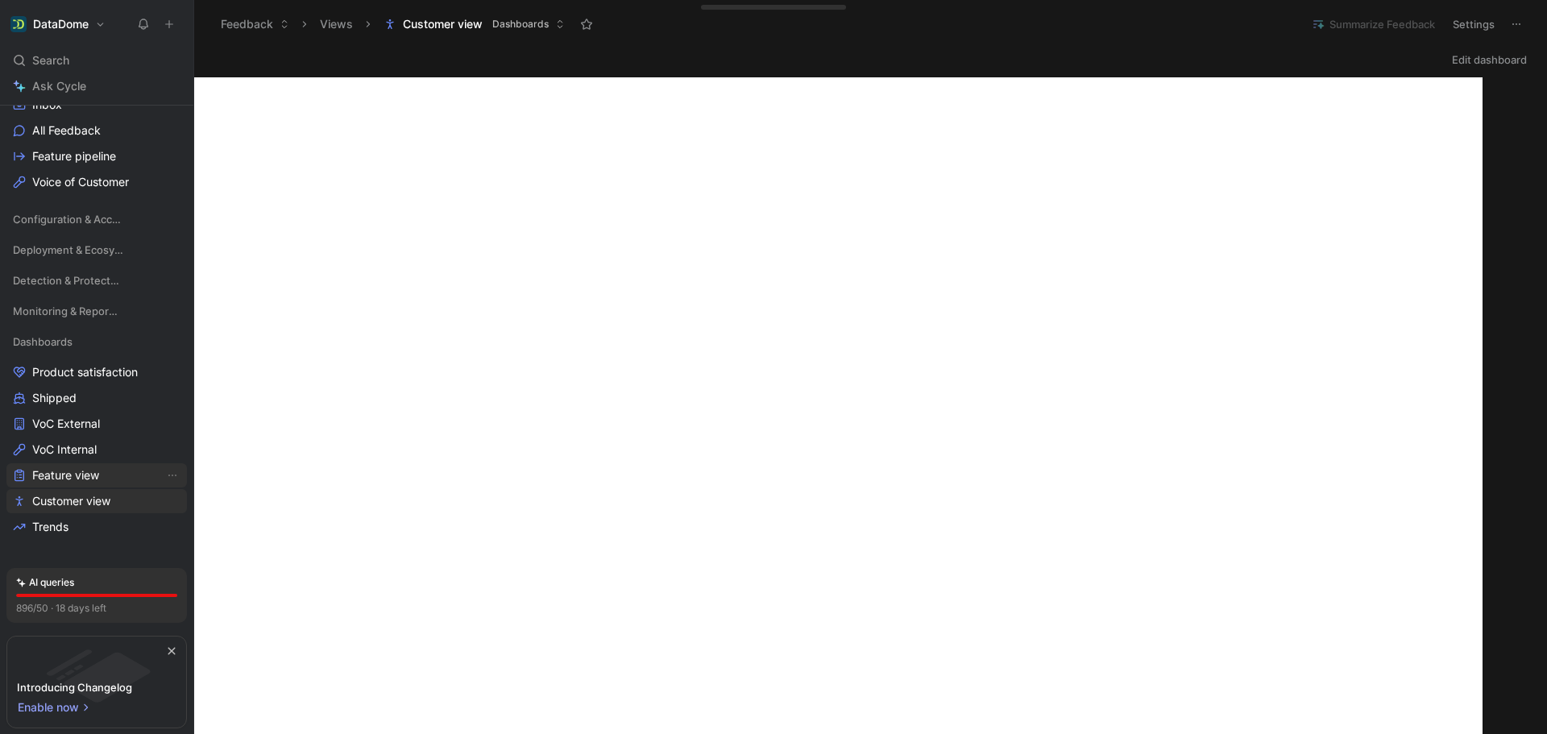
click at [74, 474] on span "Feature view" at bounding box center [65, 475] width 67 height 16
click at [68, 443] on span "VoC Internal" at bounding box center [64, 449] width 64 height 16
click at [69, 425] on span "VoC External" at bounding box center [66, 424] width 68 height 16
click at [66, 398] on span "Shipped" at bounding box center [54, 398] width 44 height 16
click at [65, 377] on span "Product satisfaction" at bounding box center [85, 372] width 106 height 16
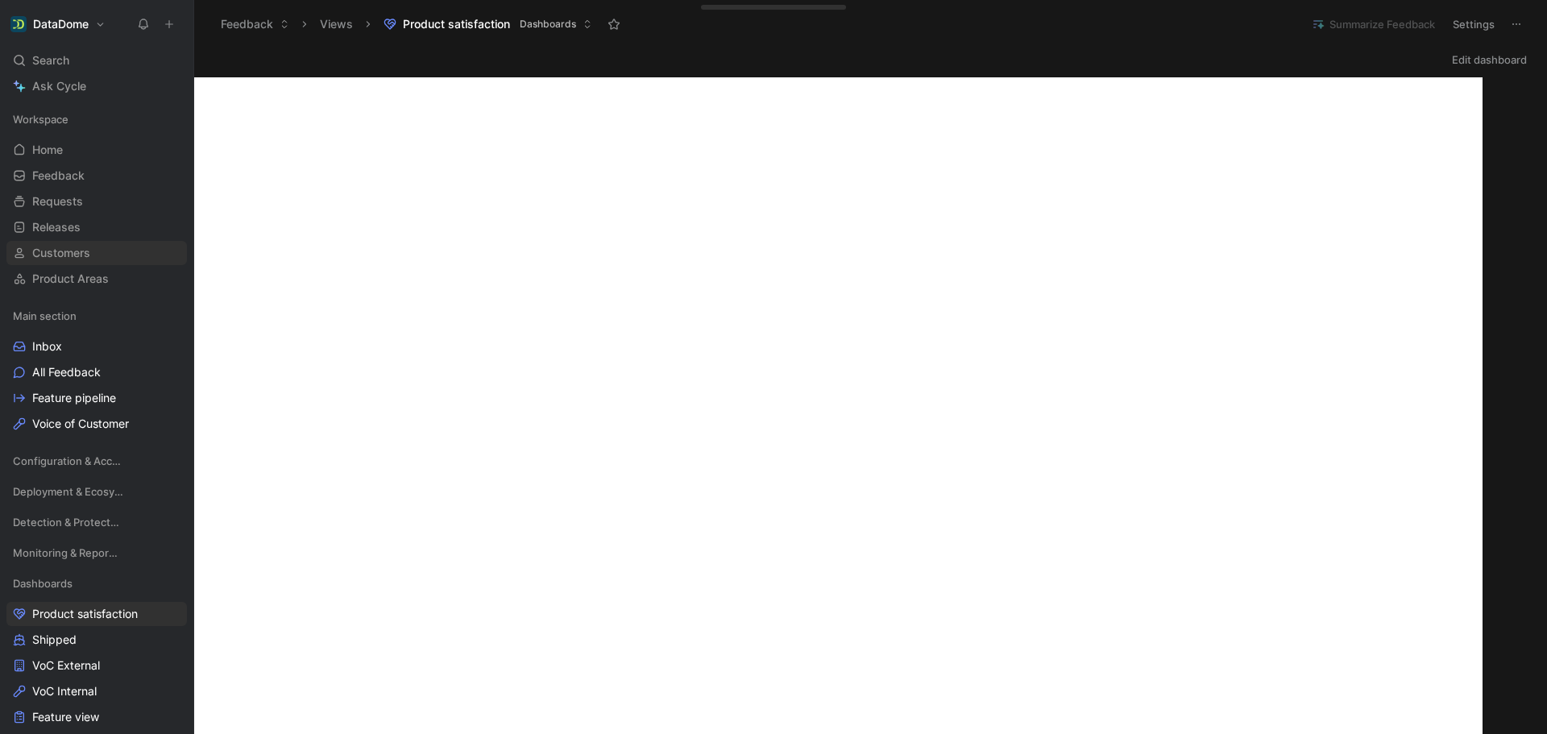
click at [71, 258] on span "Customers" at bounding box center [61, 253] width 58 height 16
